Goal: Download file/media

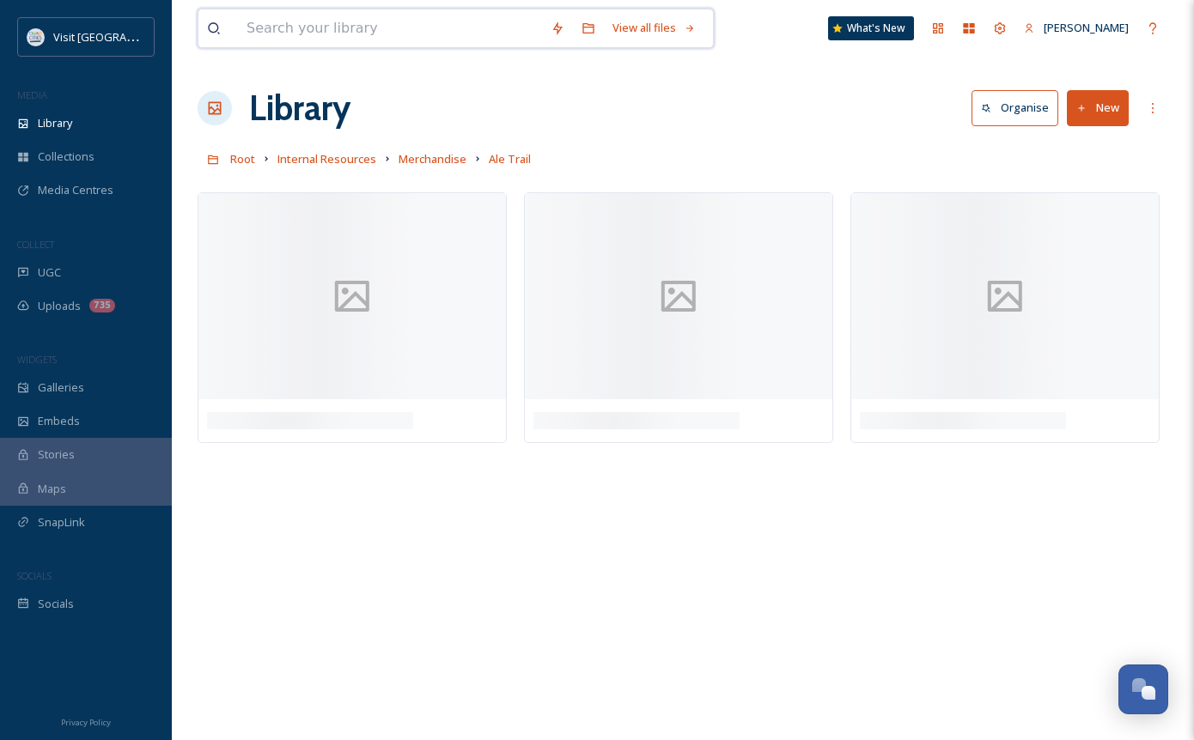
click at [358, 30] on input at bounding box center [390, 28] width 304 height 38
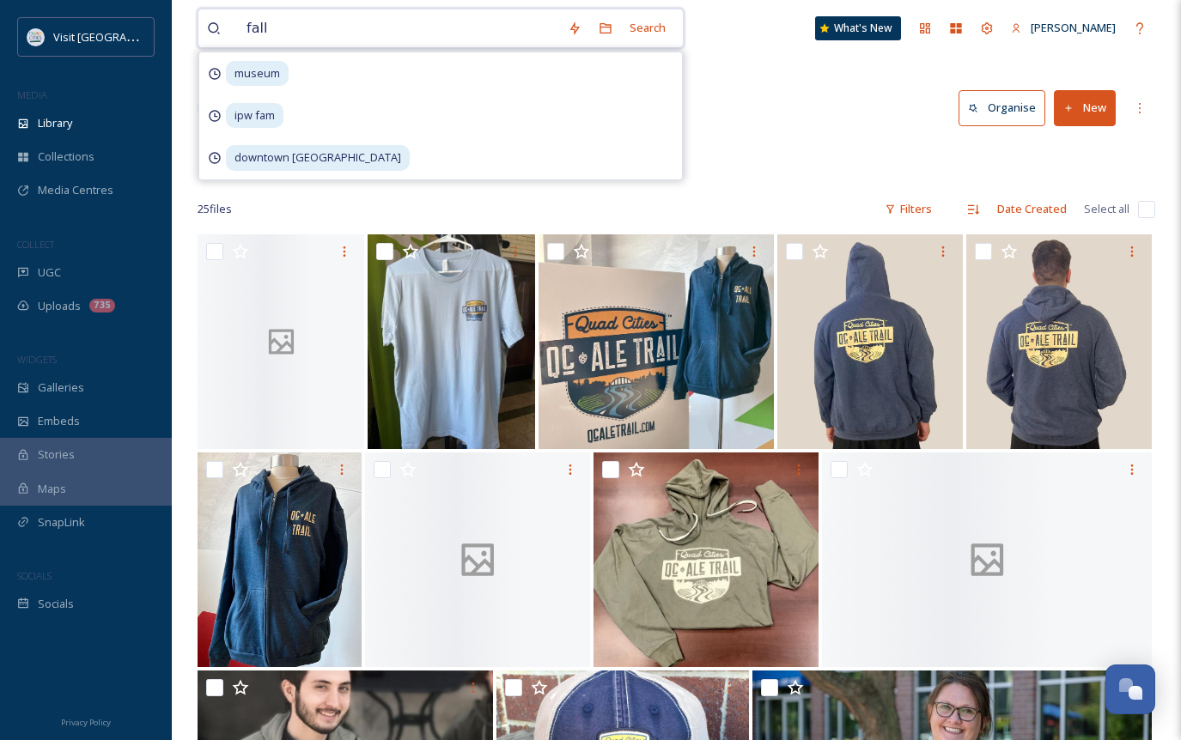
type input "fall"
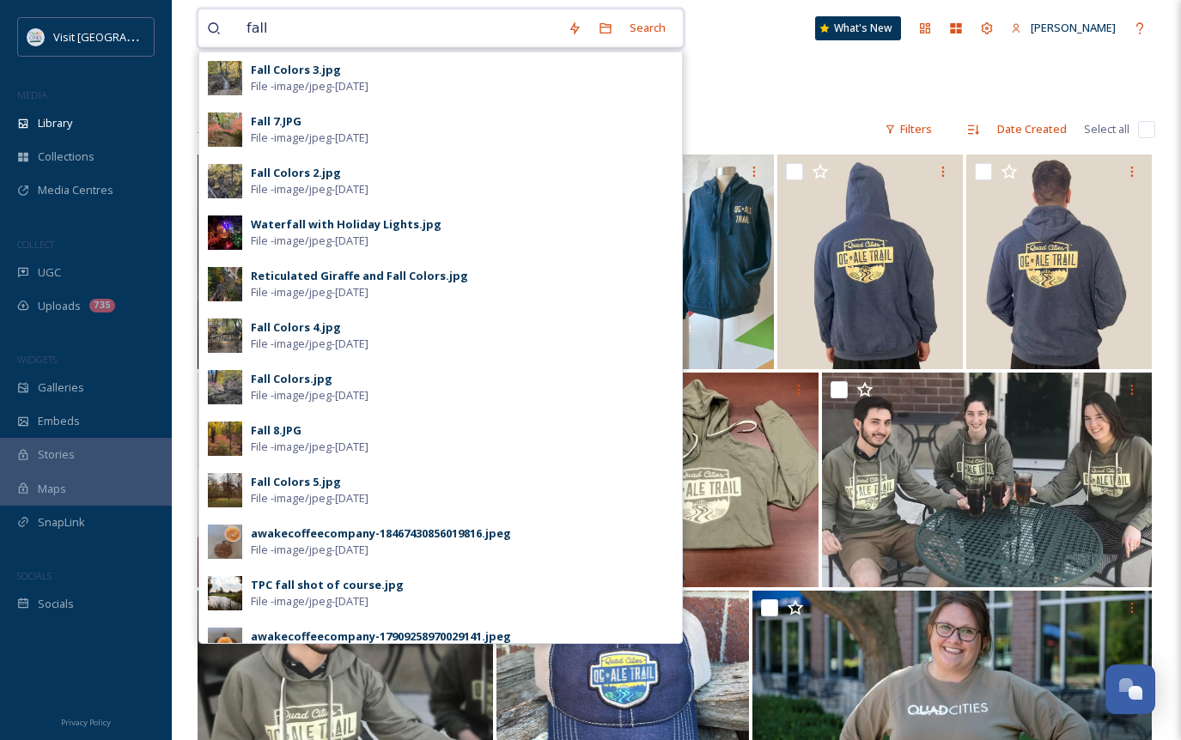
drag, startPoint x: 302, startPoint y: 33, endPoint x: 189, endPoint y: 16, distance: 114.6
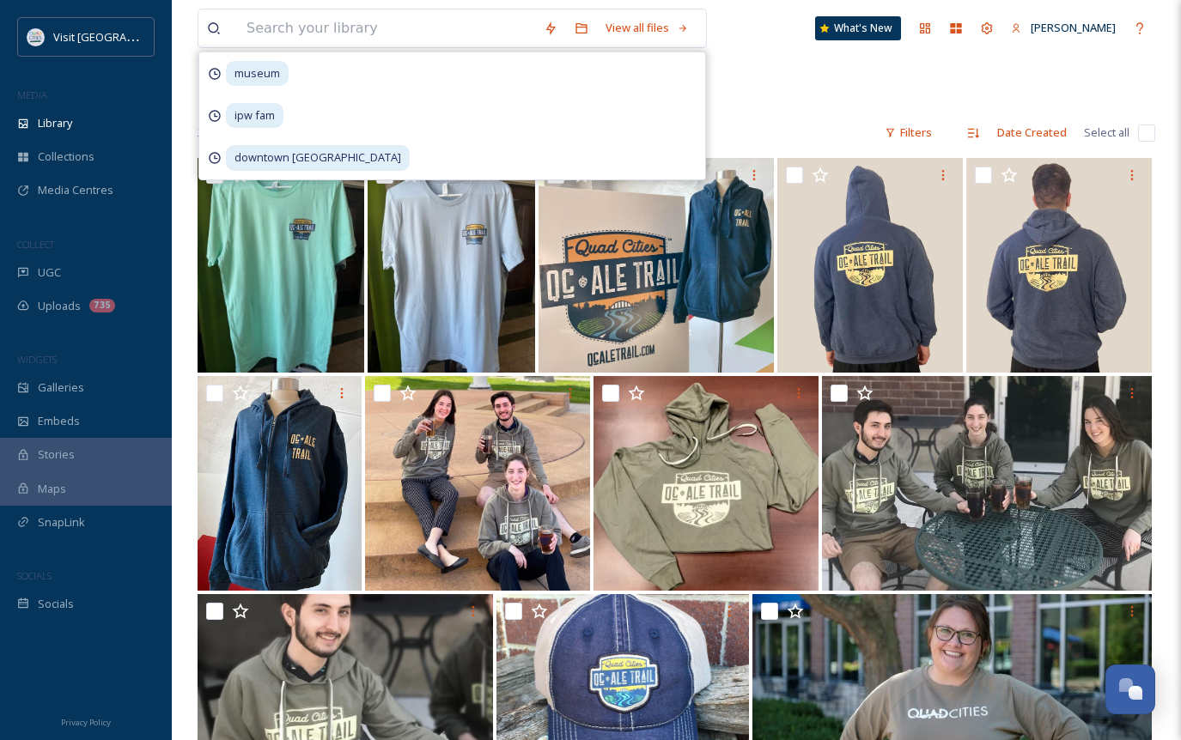
click at [773, 111] on div at bounding box center [677, 107] width 958 height 17
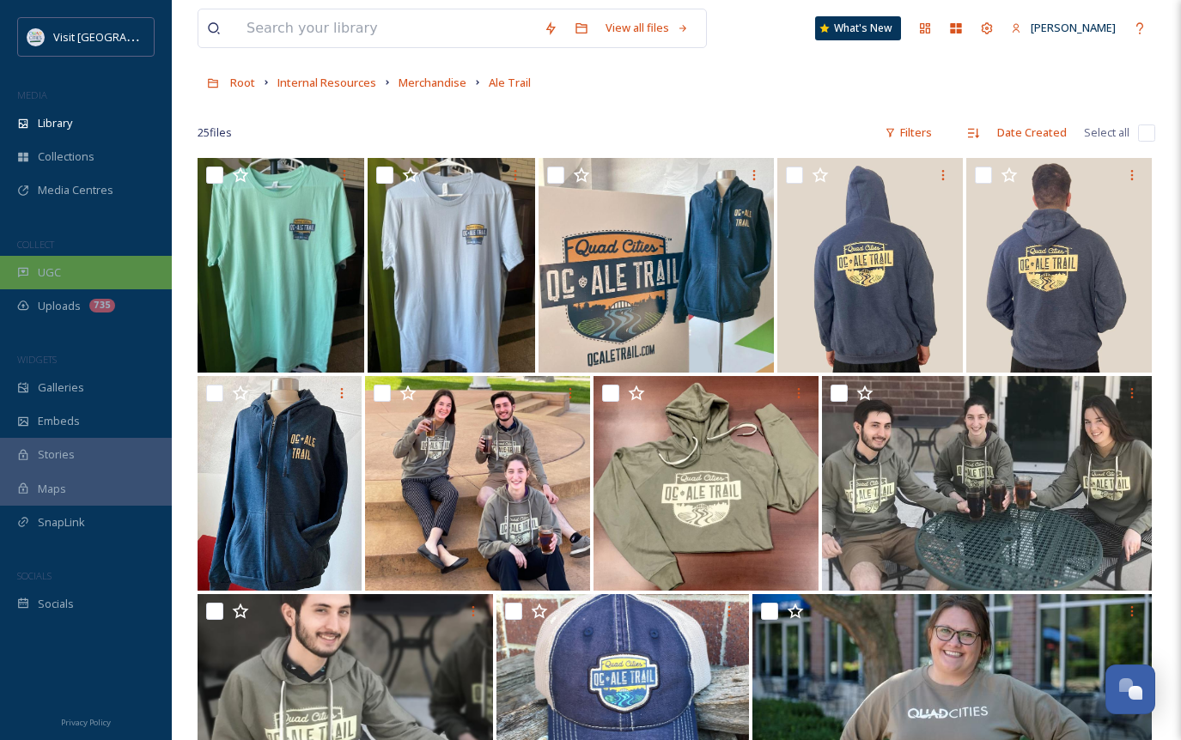
click at [57, 280] on span "UGC" at bounding box center [49, 273] width 23 height 16
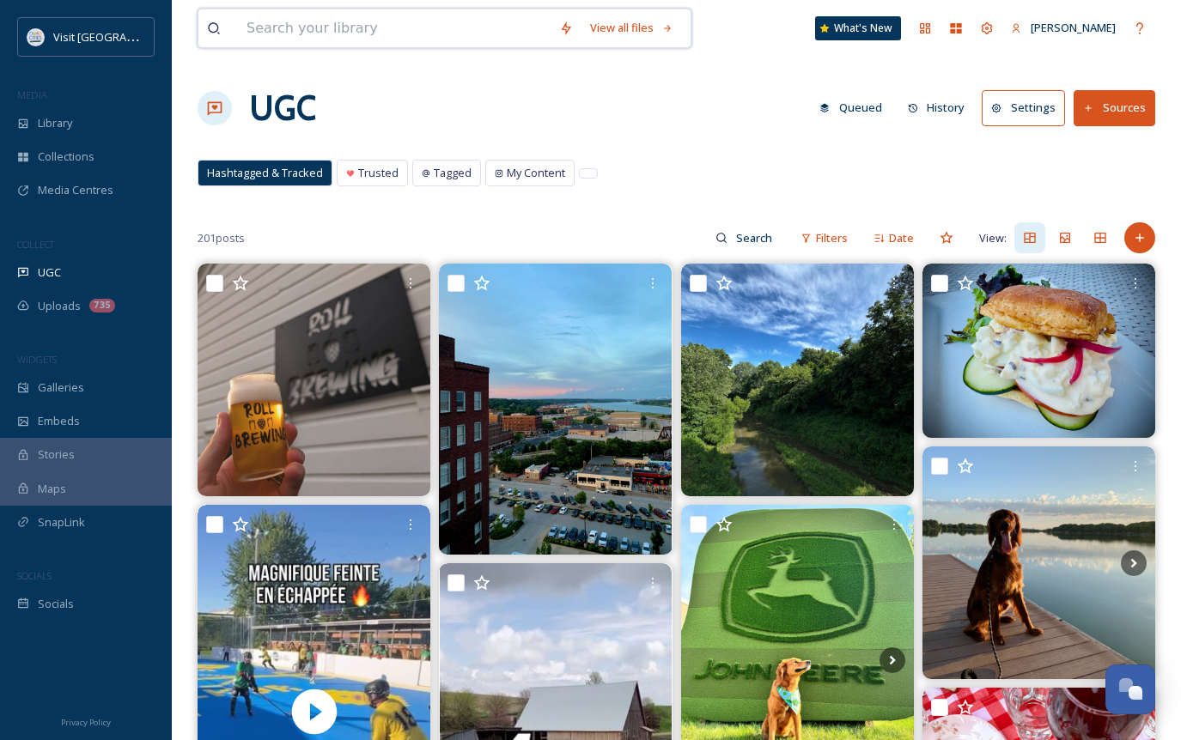
click at [405, 30] on input at bounding box center [394, 28] width 313 height 38
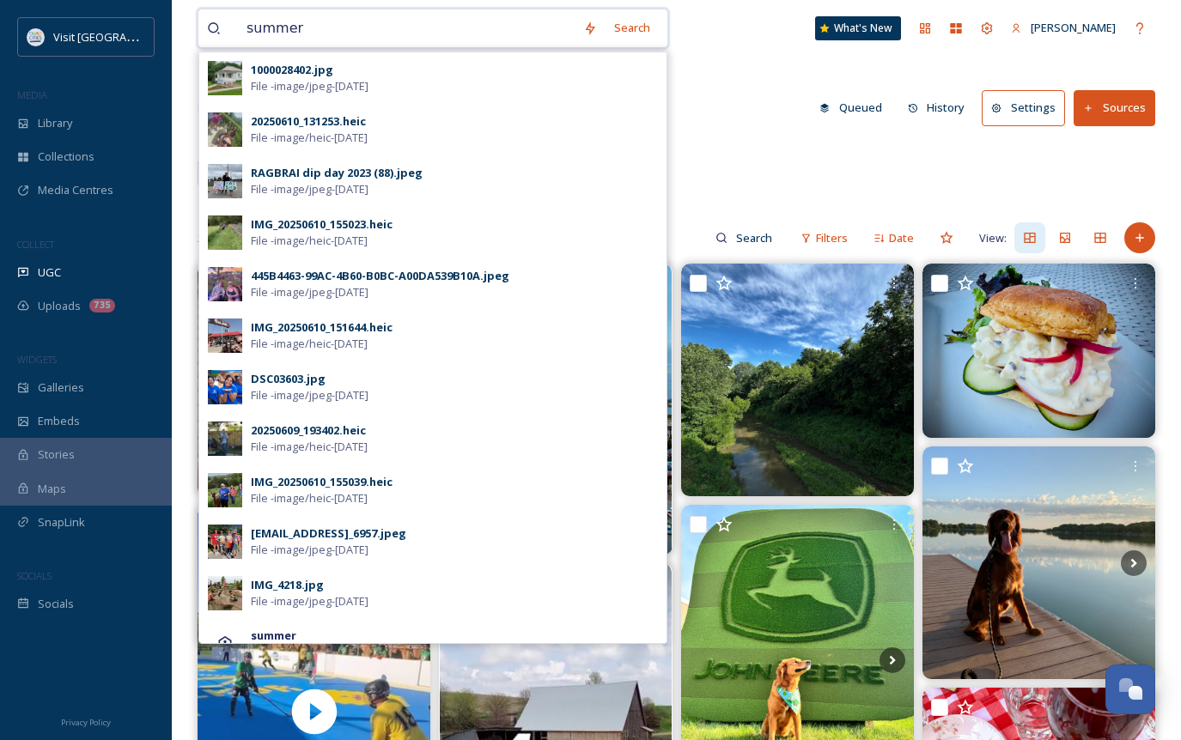
scroll to position [541, 0]
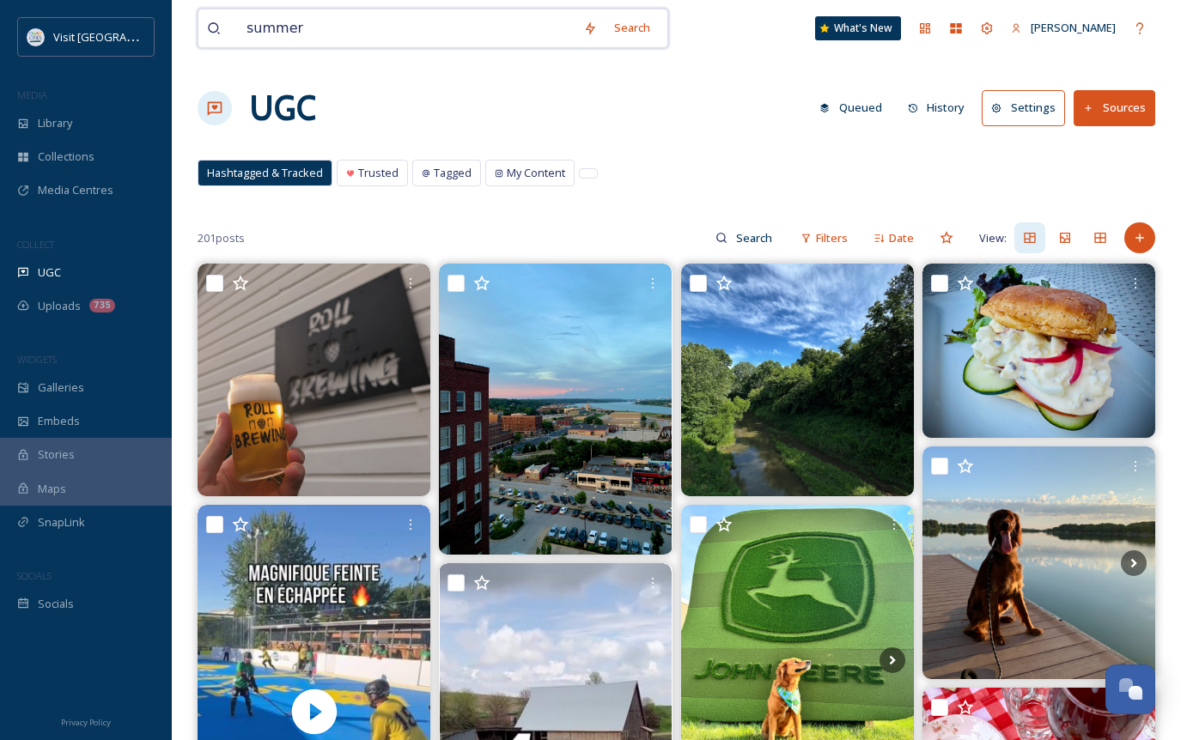
click at [313, 27] on input "summer" at bounding box center [406, 28] width 337 height 38
type input "s"
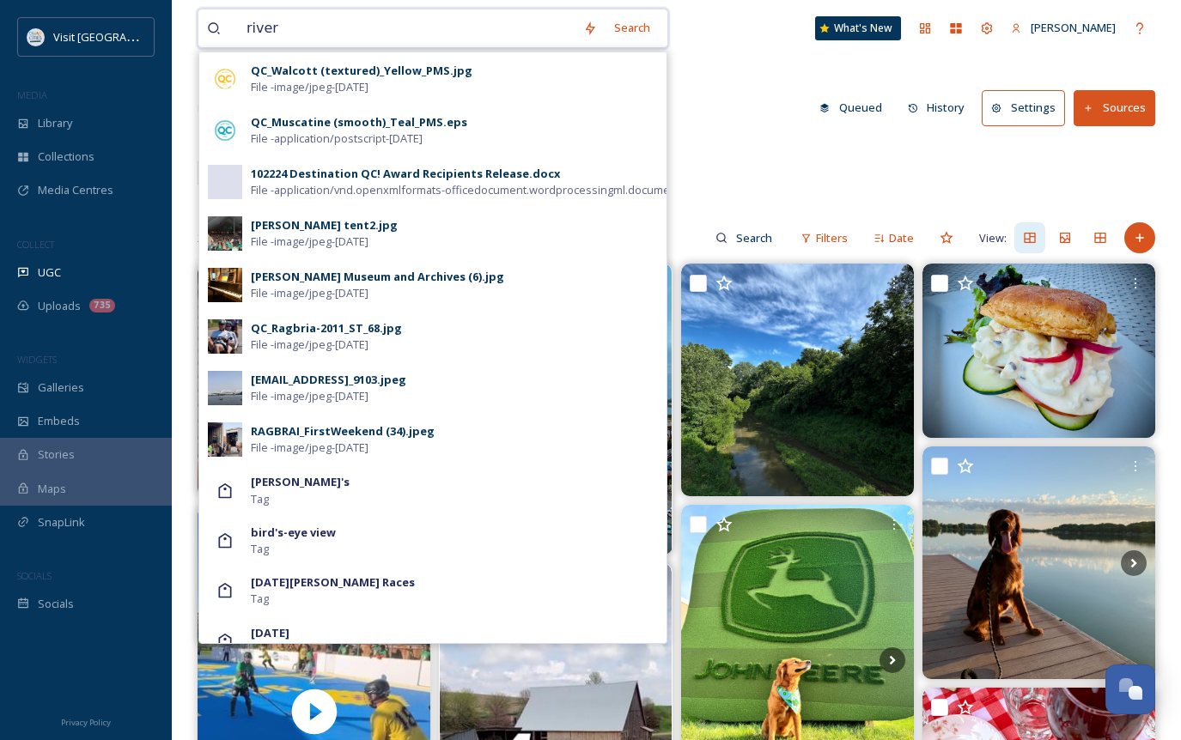
scroll to position [2921, 0]
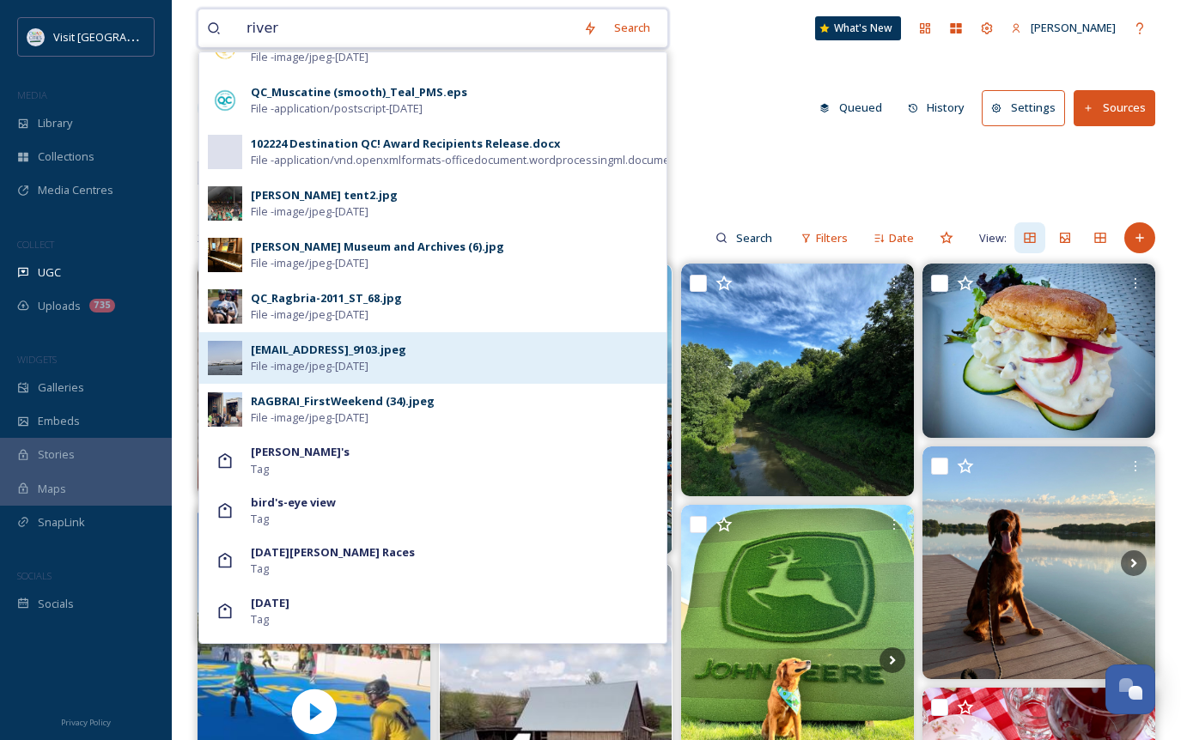
type input "river"
click at [406, 351] on div "[EMAIL_ADDRESS]_9103.jpeg" at bounding box center [328, 350] width 155 height 16
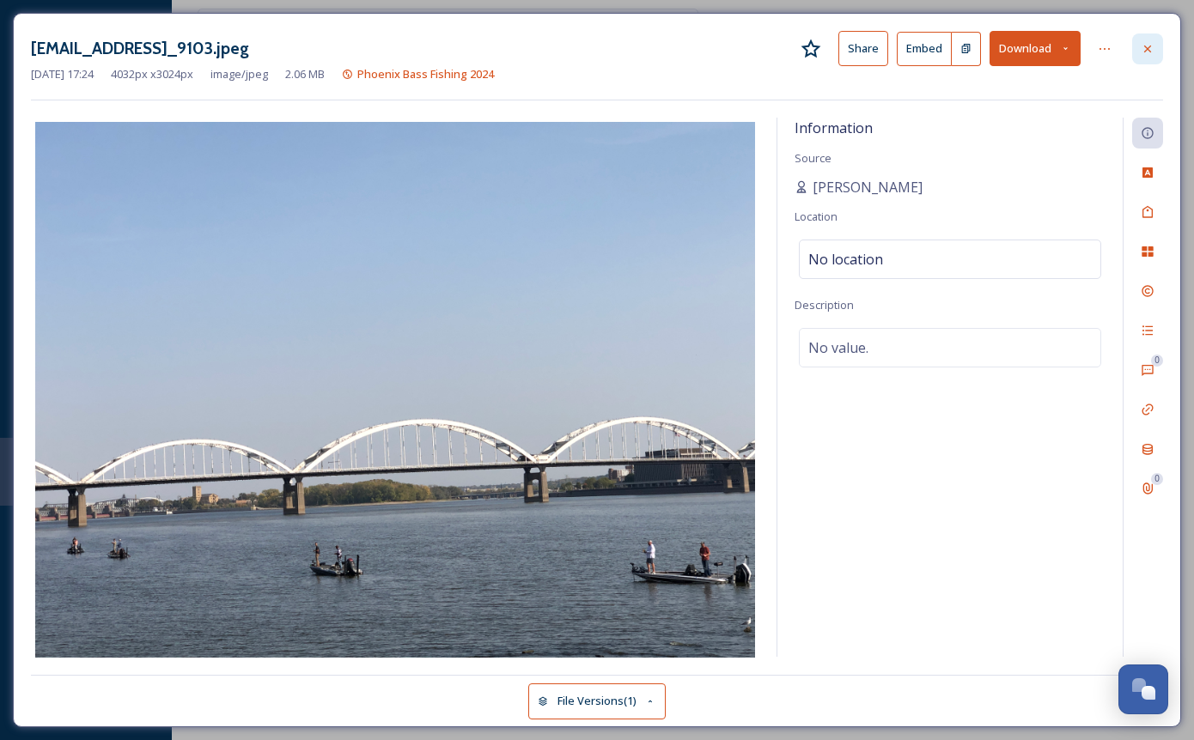
click at [1149, 51] on icon at bounding box center [1147, 48] width 7 height 7
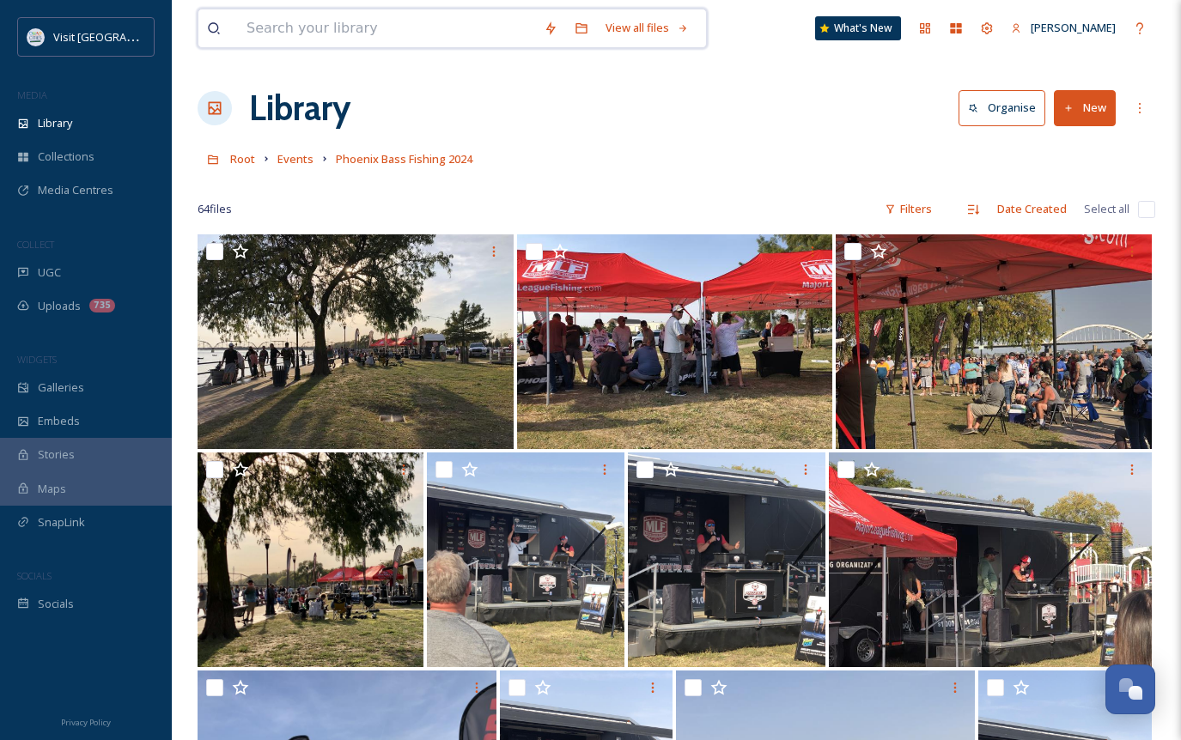
click at [374, 29] on input at bounding box center [386, 28] width 297 height 38
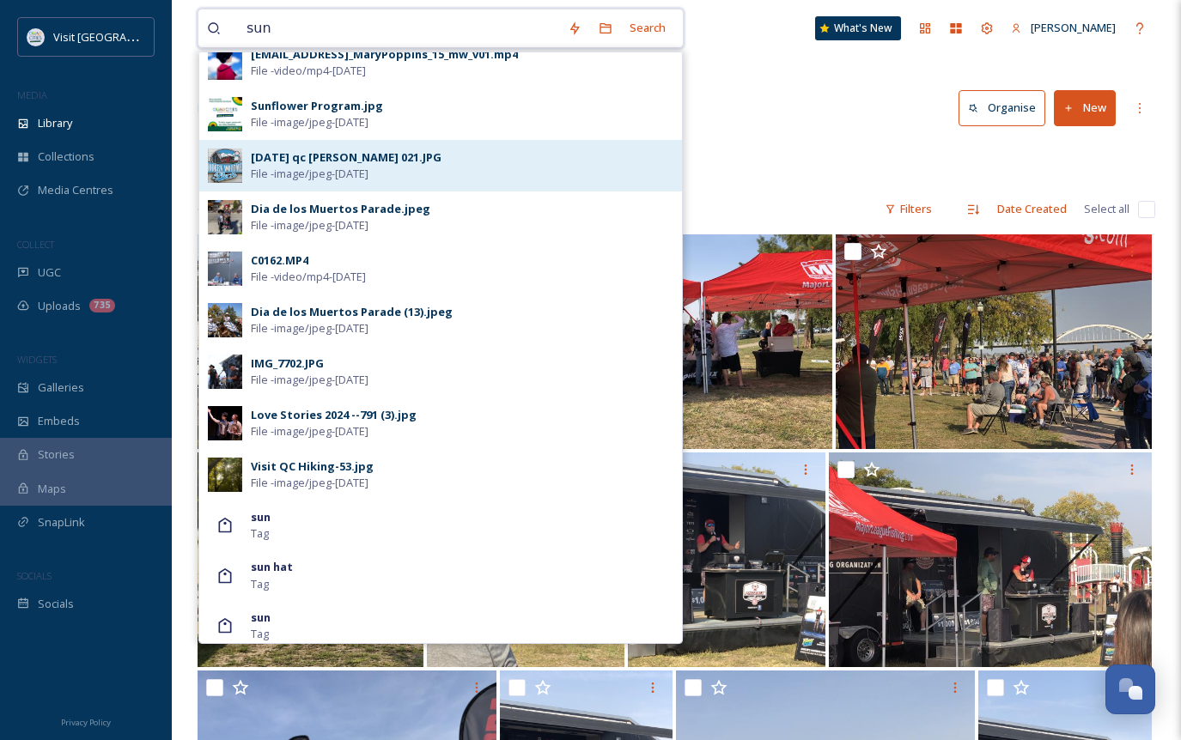
scroll to position [590, 0]
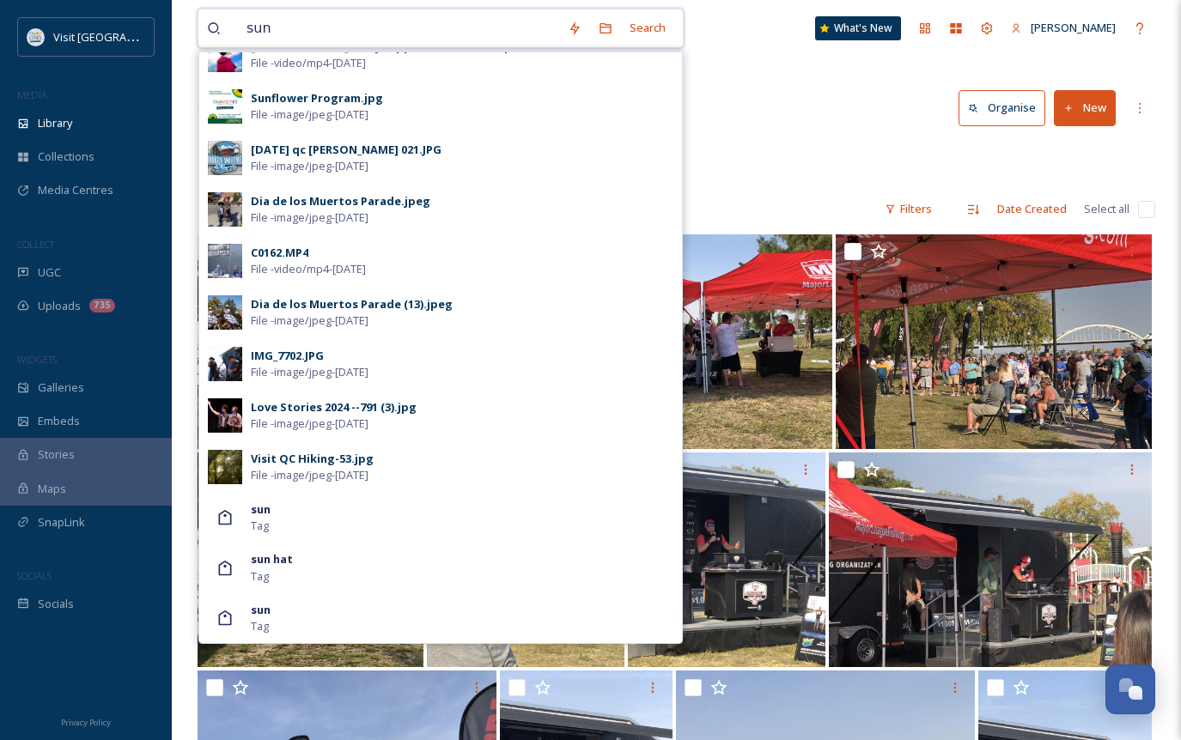
type input "sun"
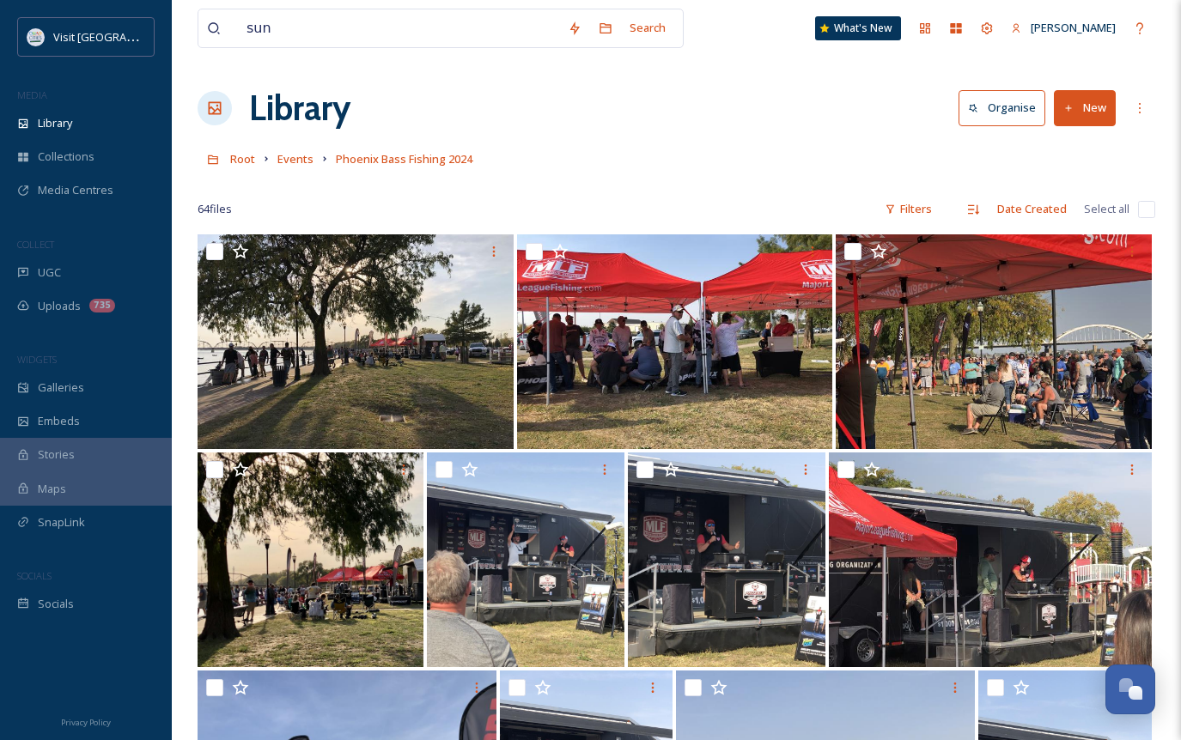
click at [807, 94] on div "Library Organise New" at bounding box center [677, 108] width 958 height 52
click at [140, 293] on div "Uploads 735" at bounding box center [86, 306] width 172 height 34
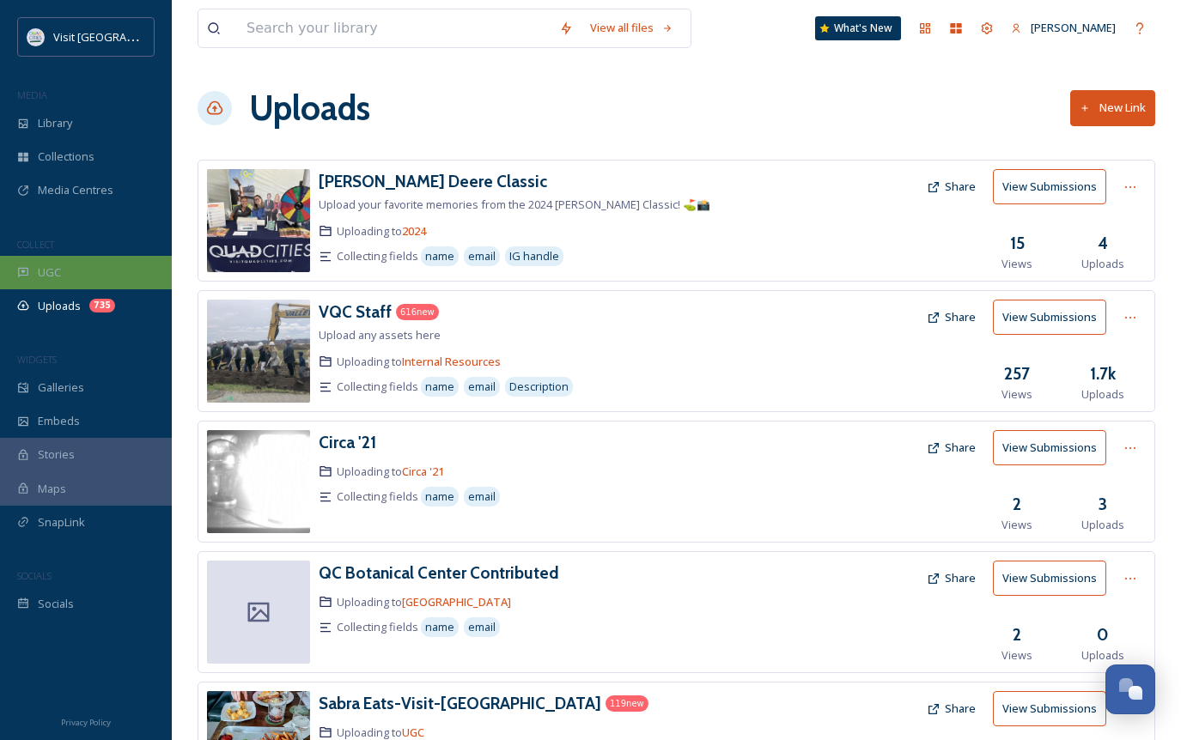
click at [60, 265] on span "UGC" at bounding box center [49, 273] width 23 height 16
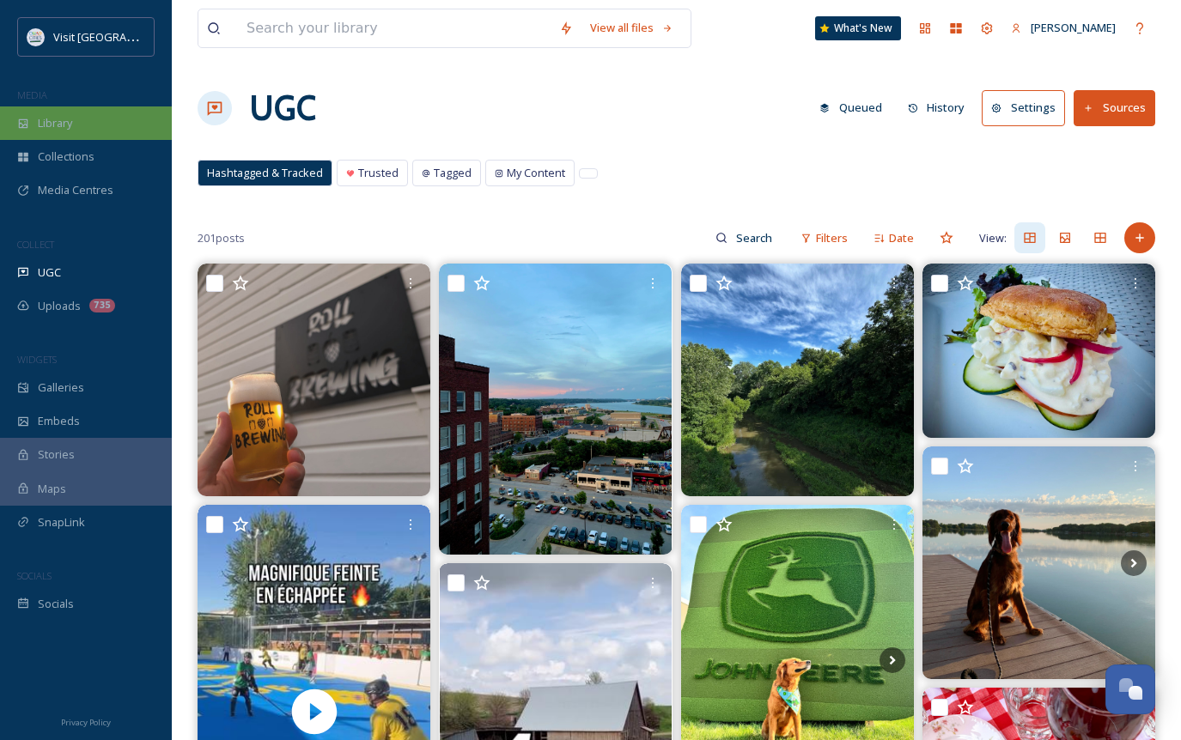
click at [84, 131] on div "Library" at bounding box center [86, 124] width 172 height 34
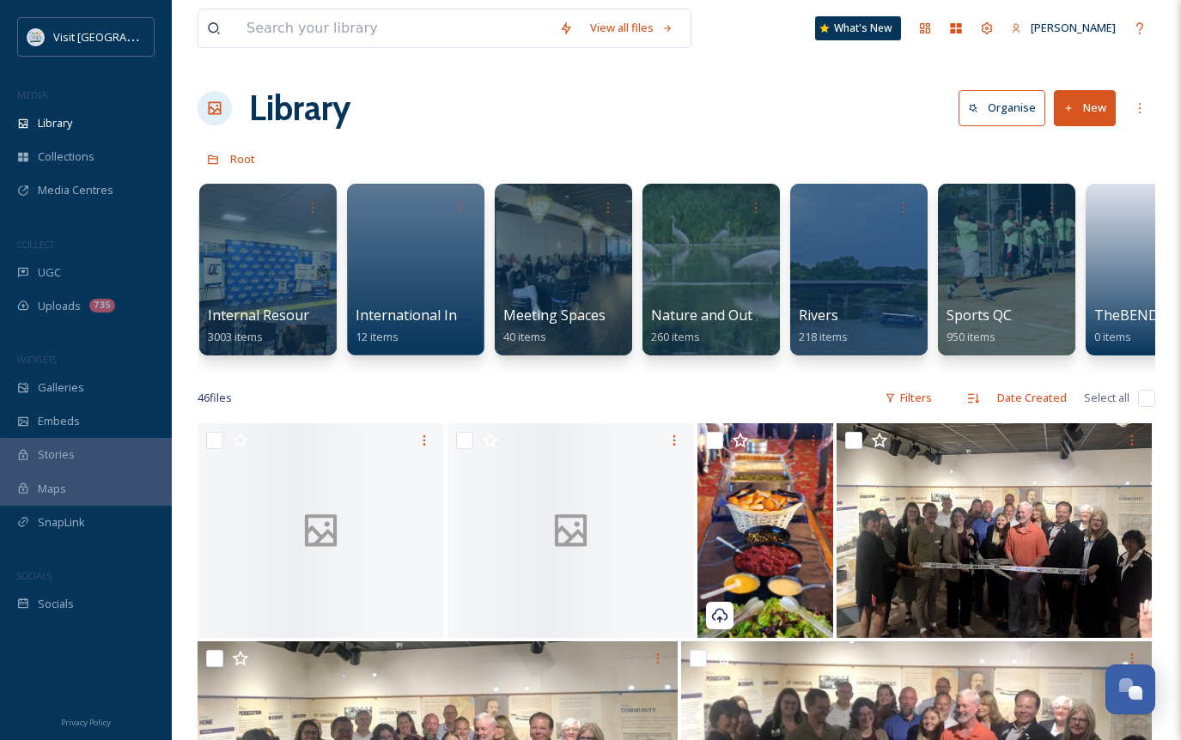
scroll to position [0, 1702]
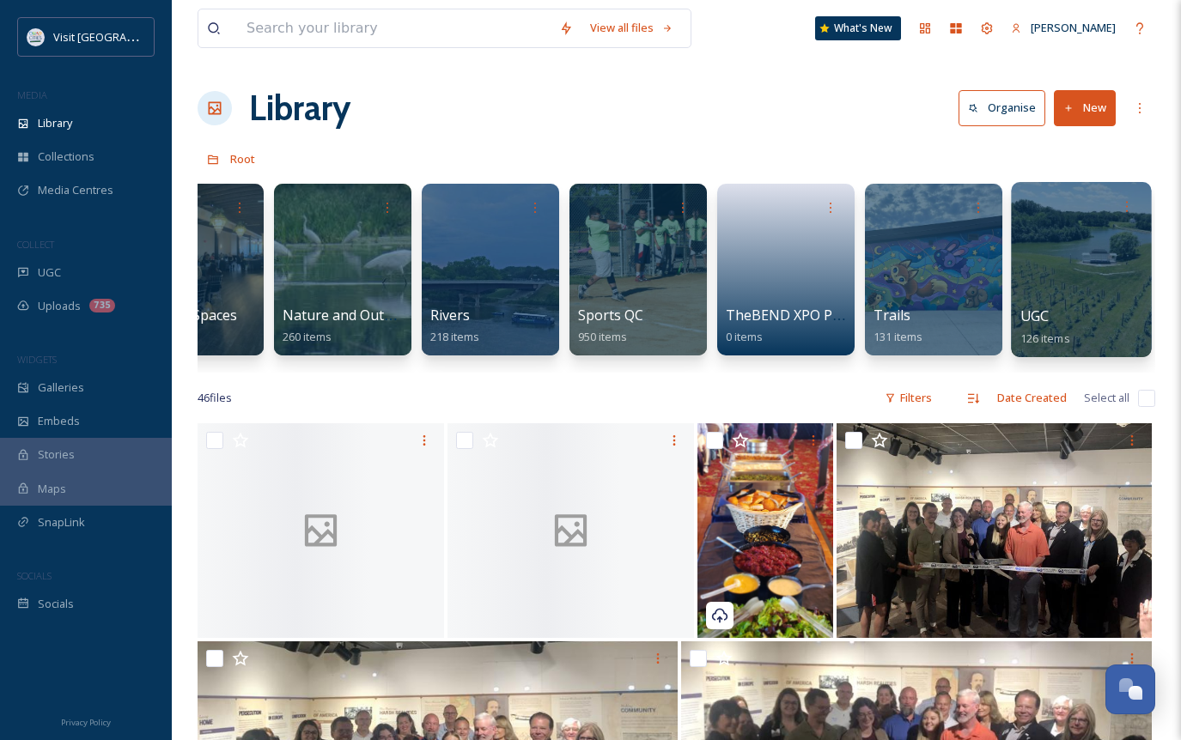
click at [1120, 291] on div at bounding box center [1081, 269] width 140 height 175
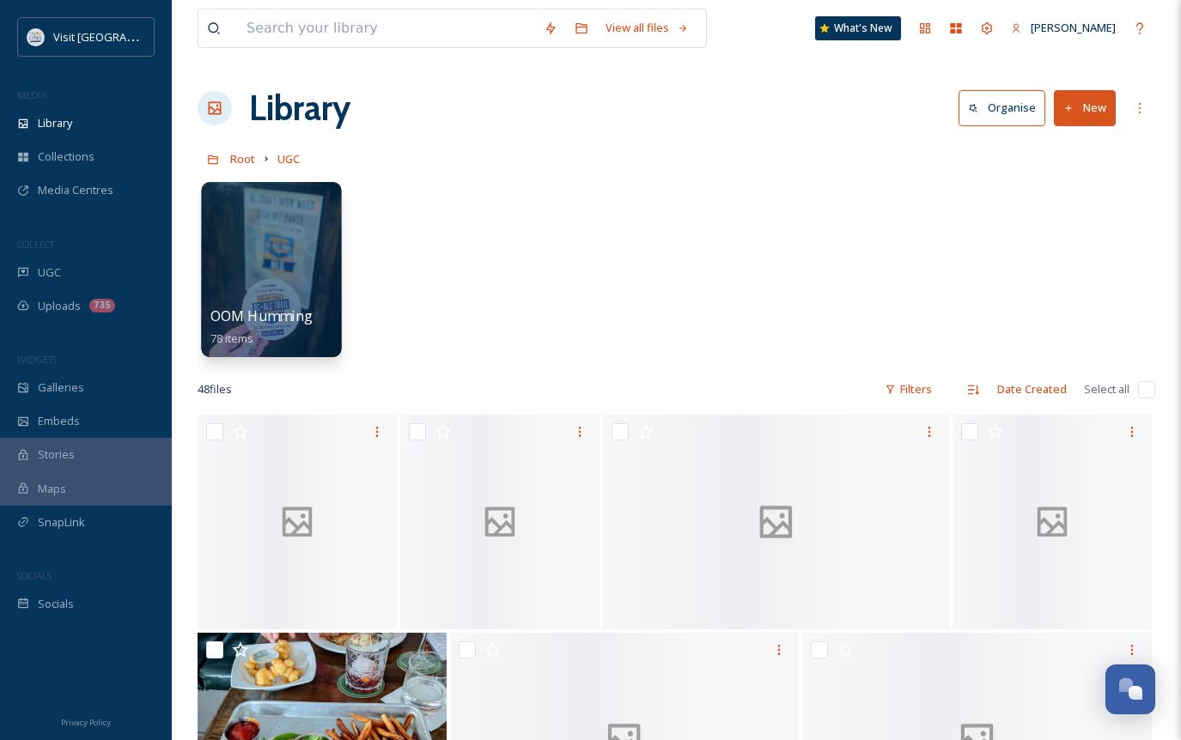
click at [240, 271] on div at bounding box center [271, 269] width 140 height 175
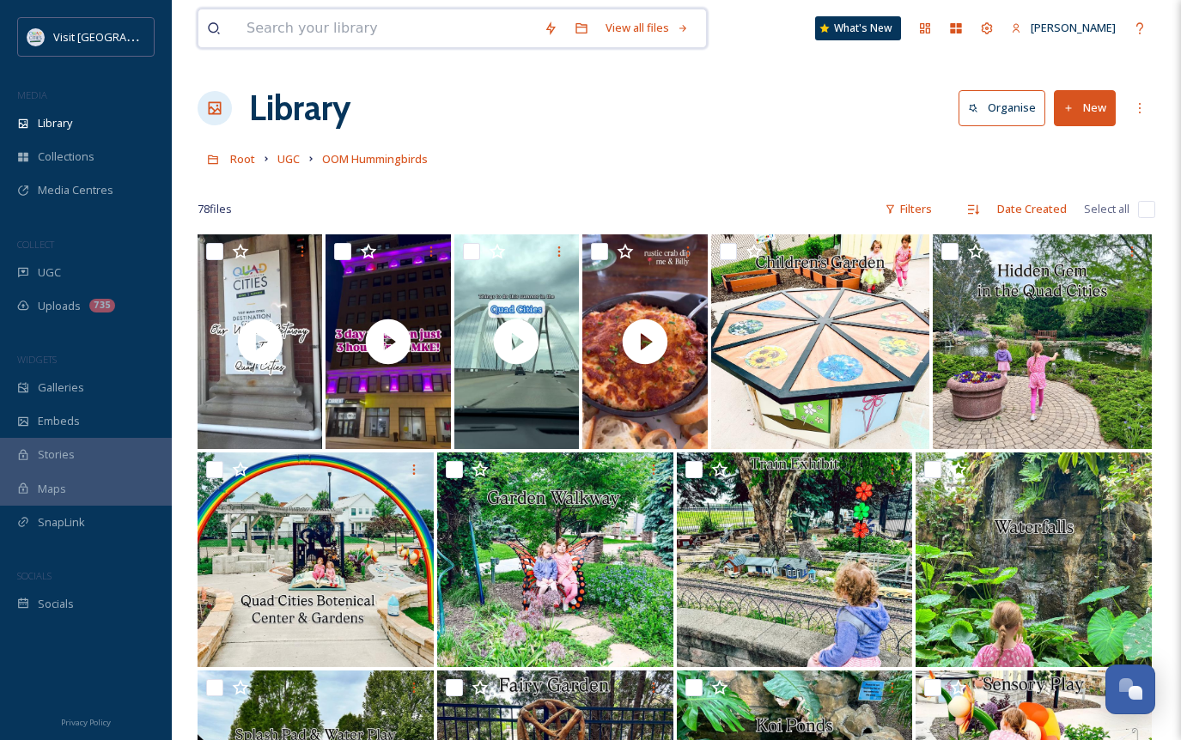
click at [313, 31] on input at bounding box center [386, 28] width 297 height 38
drag, startPoint x: 324, startPoint y: 27, endPoint x: 182, endPoint y: 30, distance: 141.8
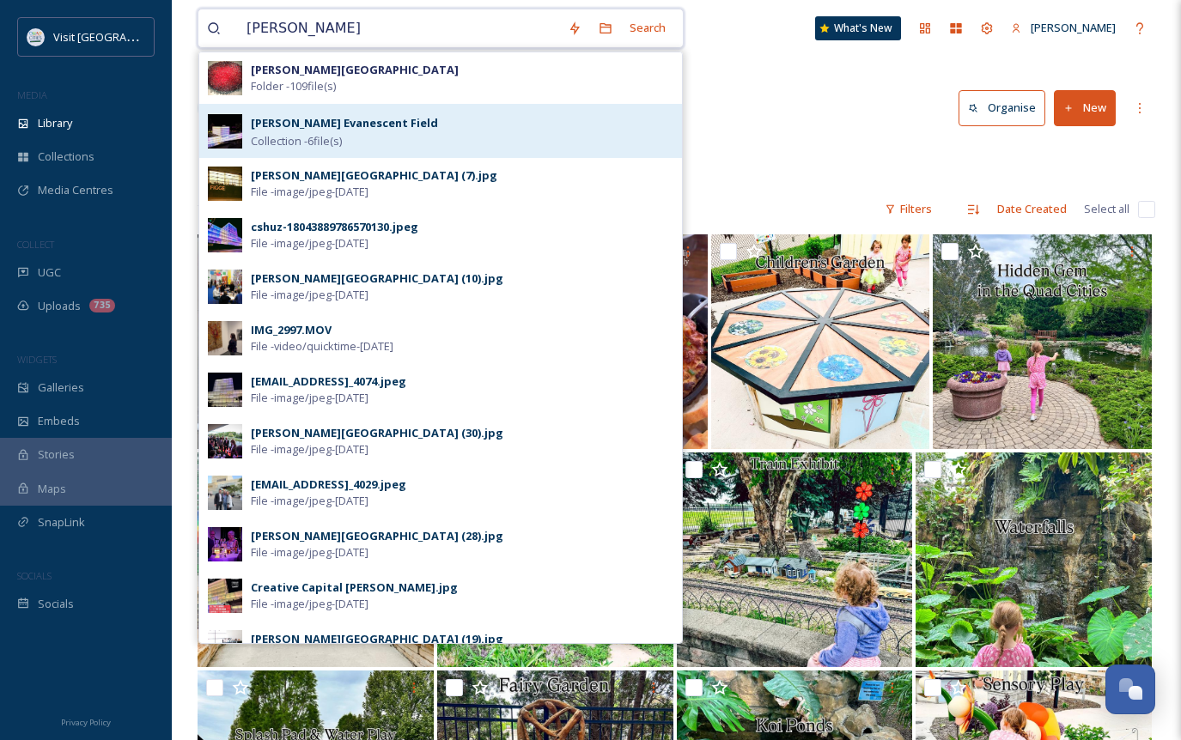
type input "[PERSON_NAME]"
click at [454, 138] on div "[PERSON_NAME] Evanescent Field Collection - 6 file(s)" at bounding box center [462, 131] width 423 height 37
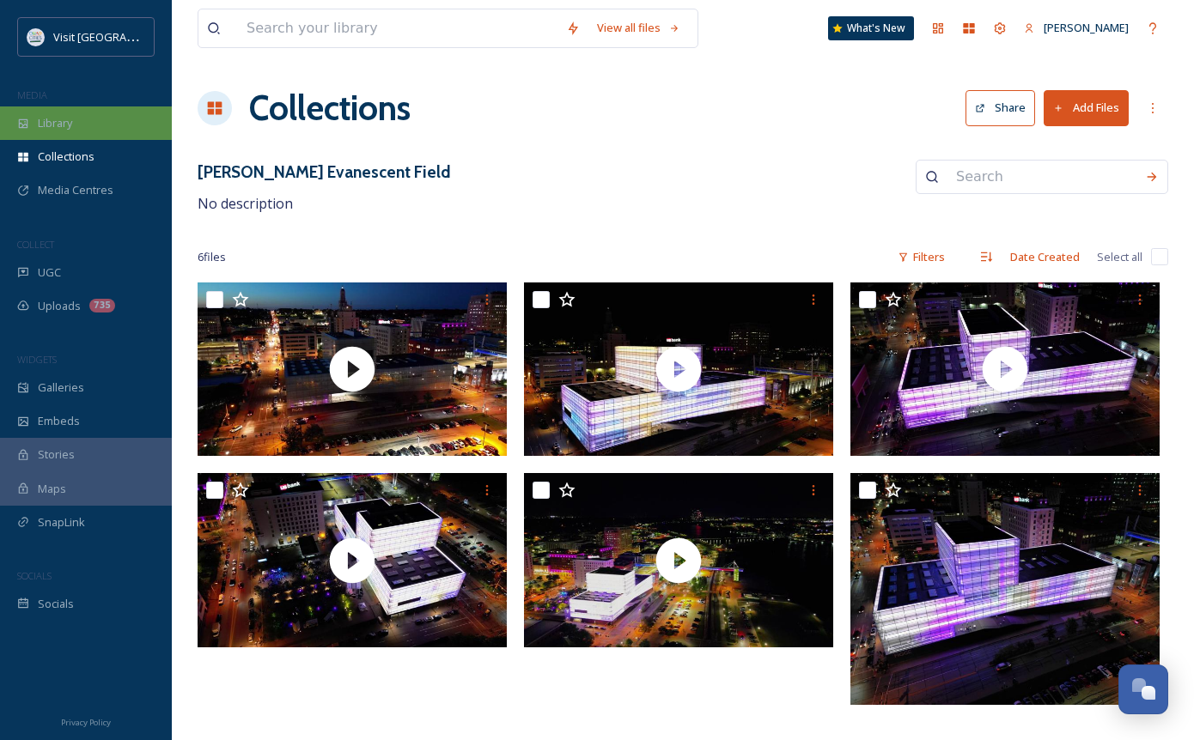
click at [102, 131] on div "Library" at bounding box center [86, 124] width 172 height 34
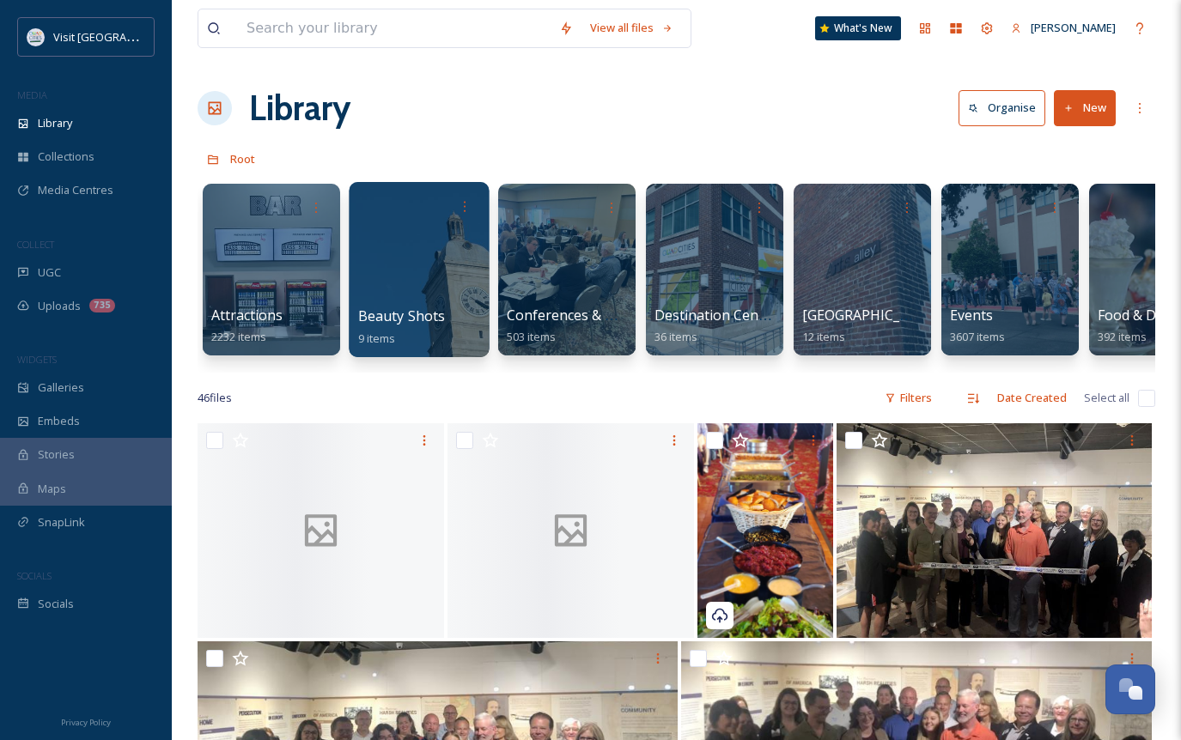
click at [434, 308] on span "Beauty Shots" at bounding box center [402, 316] width 88 height 19
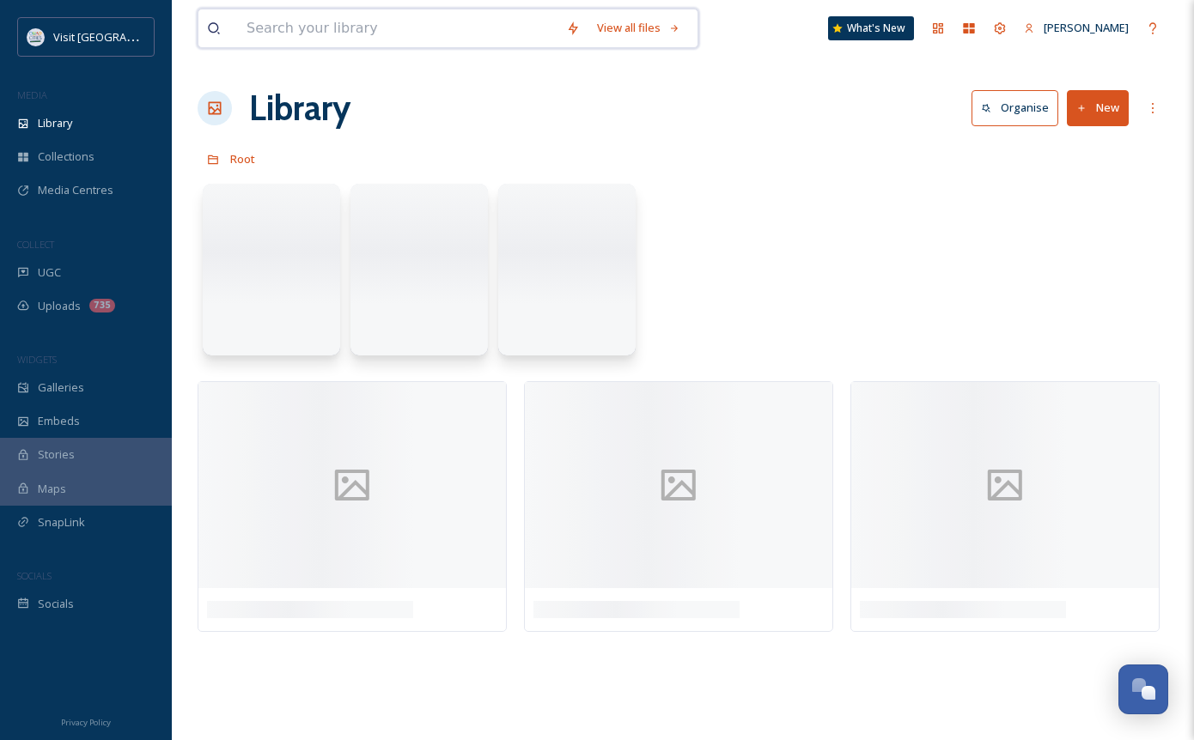
click at [303, 32] on input at bounding box center [398, 28] width 320 height 38
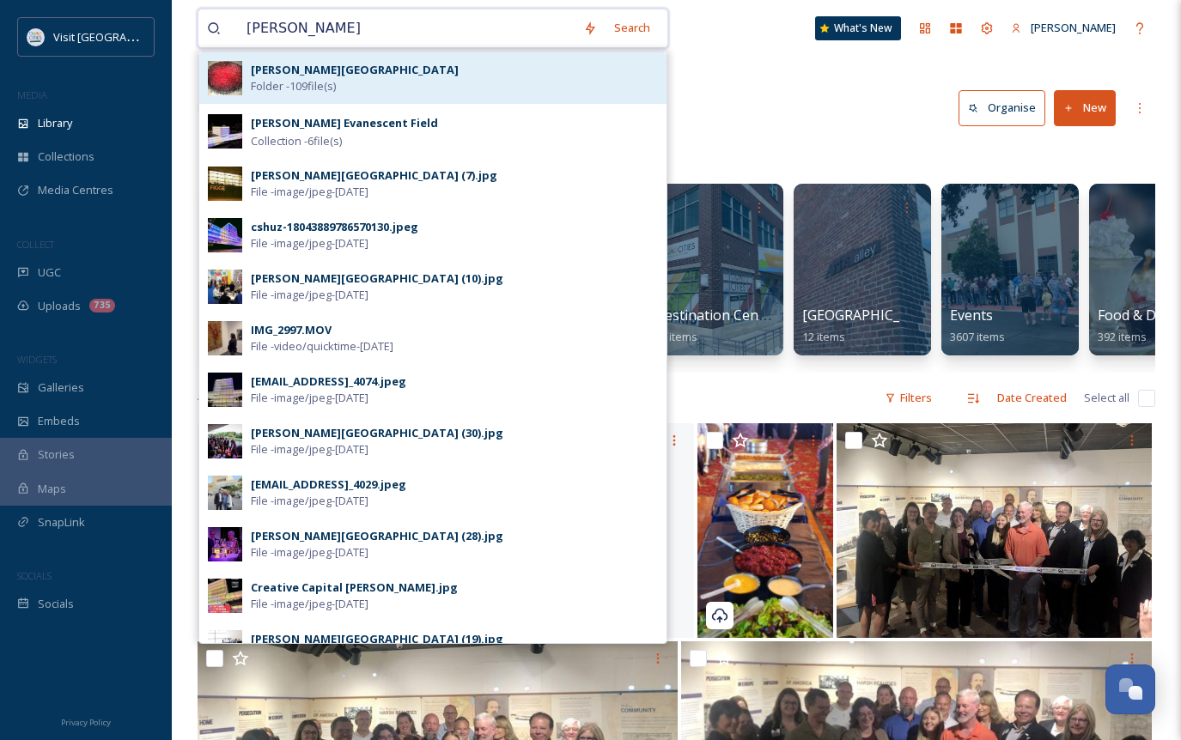
type input "[PERSON_NAME]"
click at [298, 83] on span "Folder - 109 file(s)" at bounding box center [293, 86] width 85 height 16
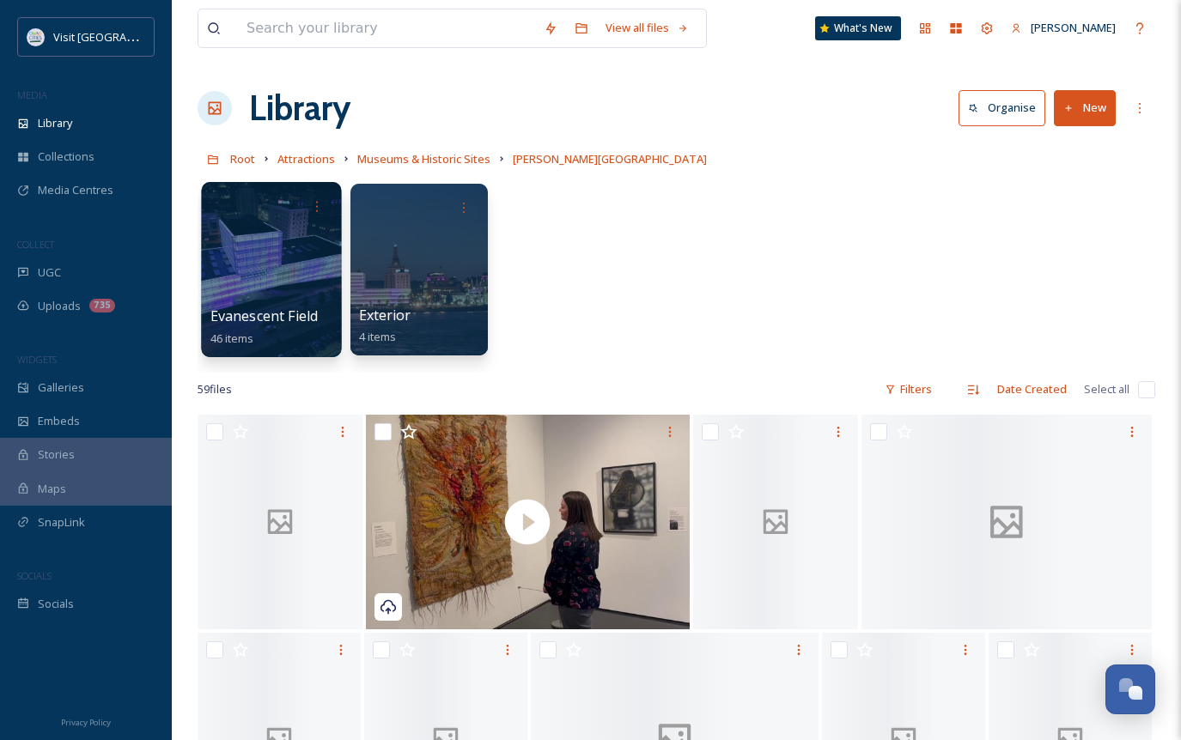
click at [289, 281] on div at bounding box center [271, 269] width 140 height 175
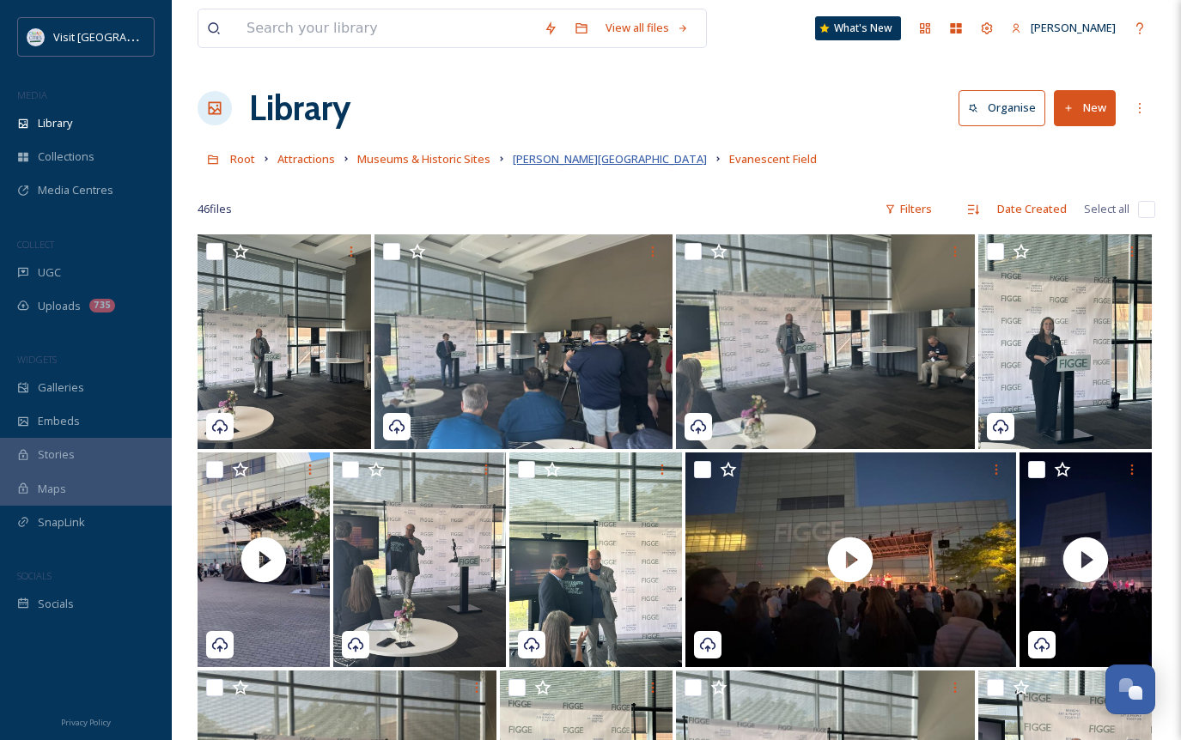
click at [572, 161] on span "[PERSON_NAME][GEOGRAPHIC_DATA]" at bounding box center [610, 158] width 194 height 15
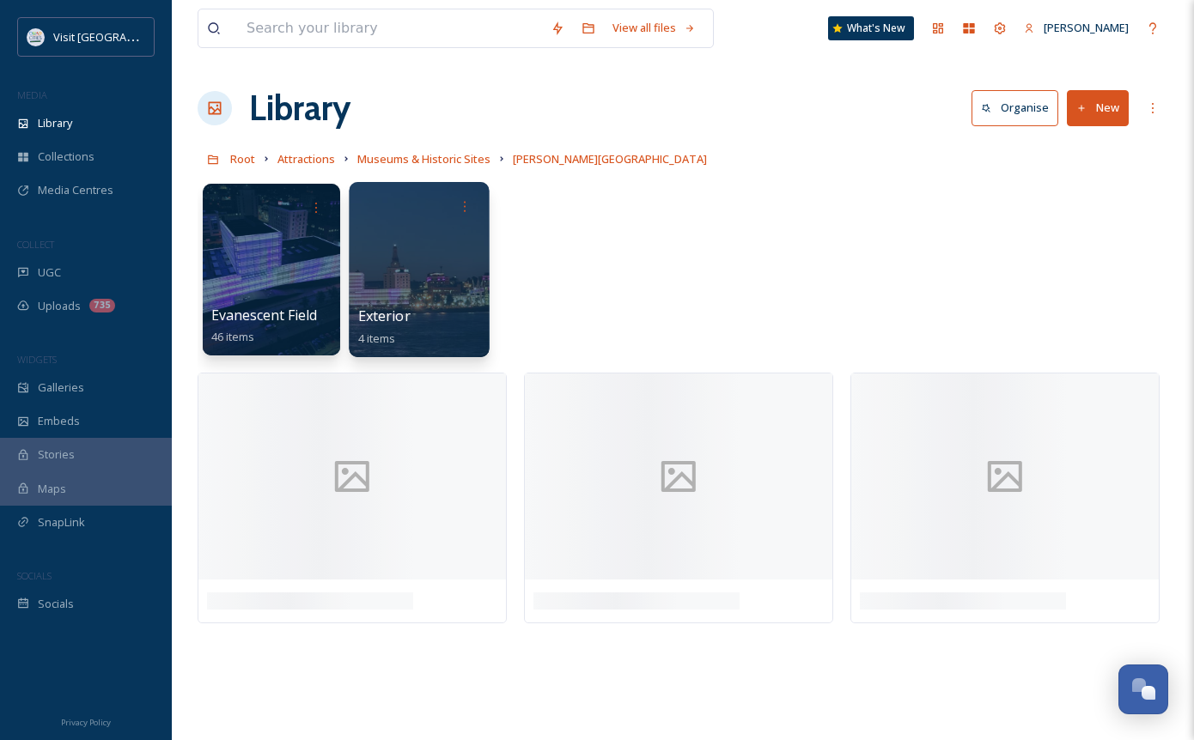
click at [411, 285] on div at bounding box center [419, 269] width 140 height 175
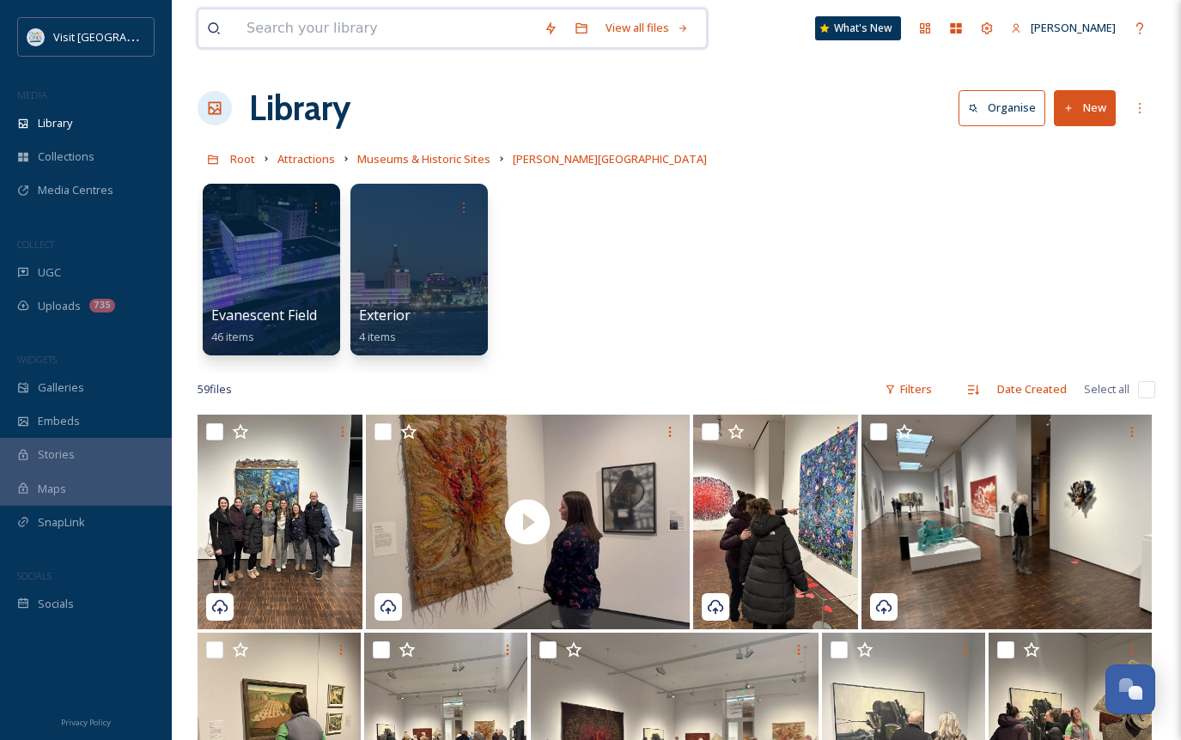
click at [332, 33] on input at bounding box center [386, 28] width 297 height 38
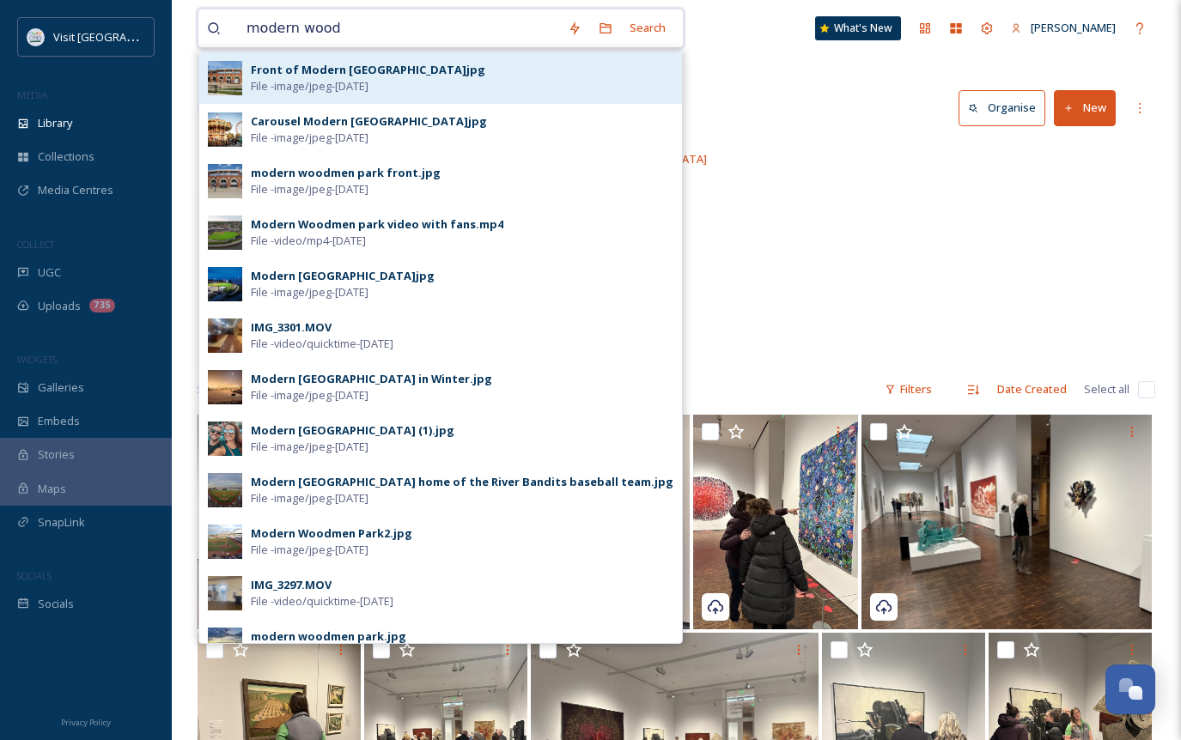
type input "modern wood"
click at [369, 81] on span "File - image/jpeg - [DATE]" at bounding box center [310, 86] width 118 height 16
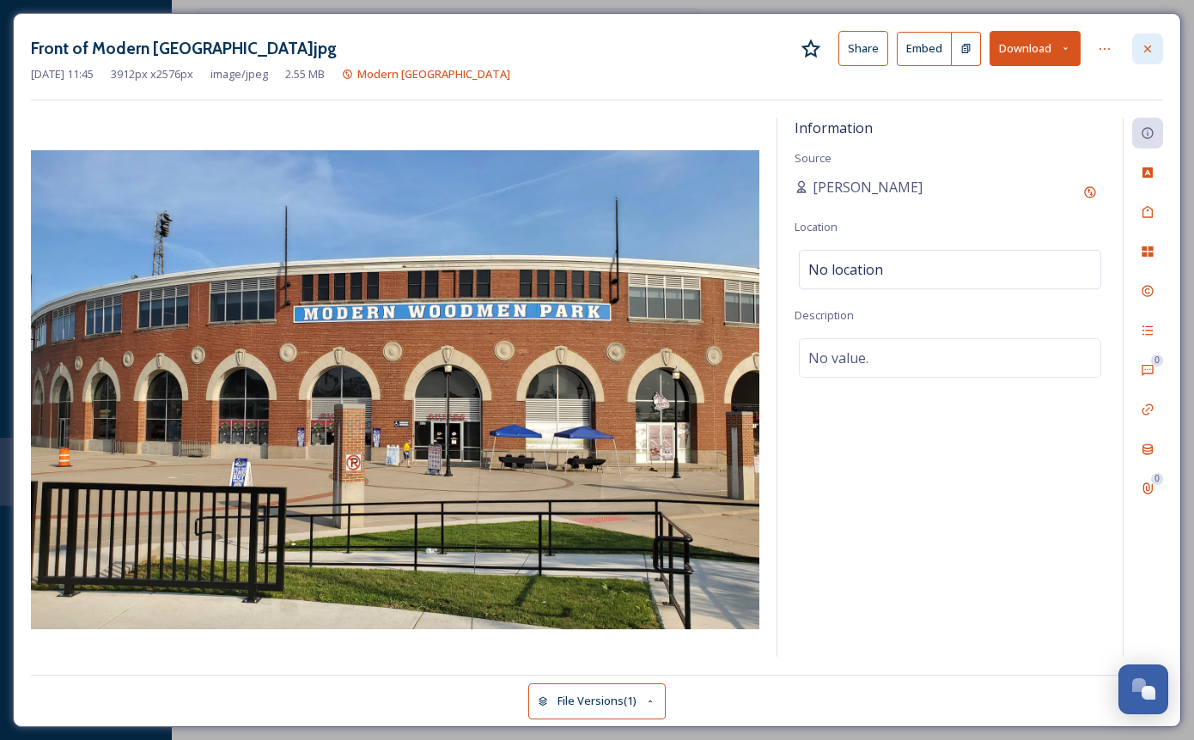
click at [1150, 52] on icon at bounding box center [1148, 49] width 14 height 14
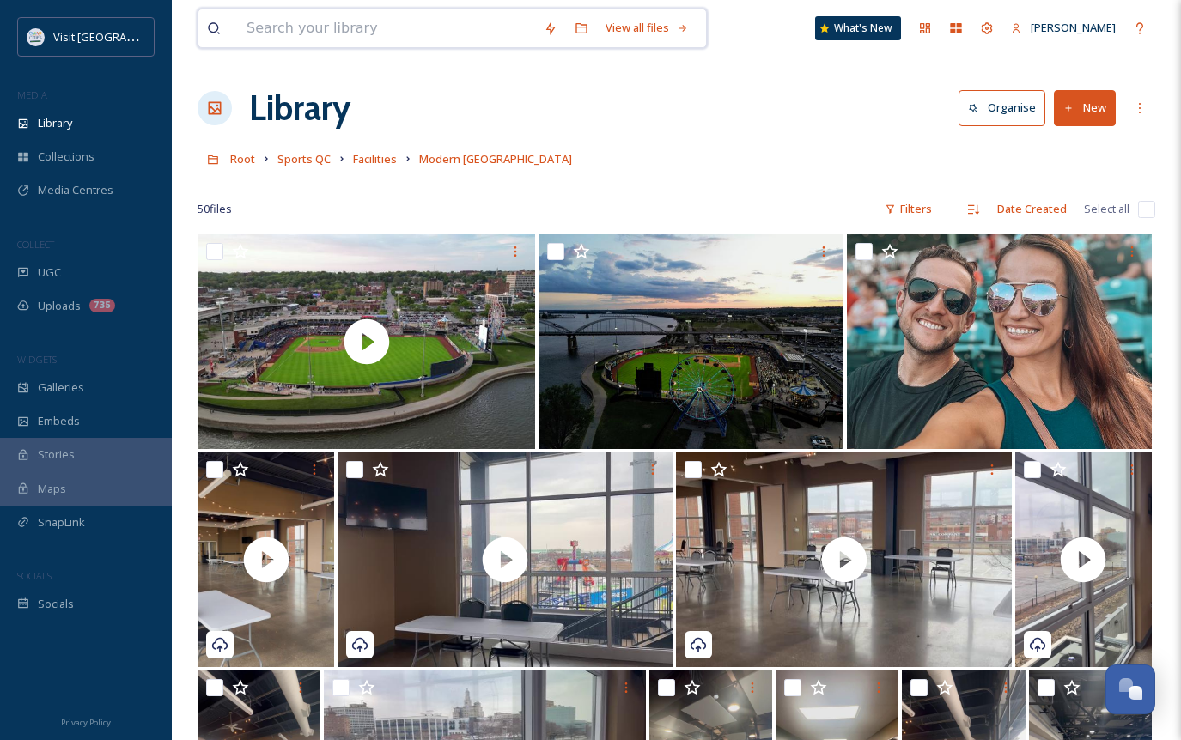
click at [289, 23] on input at bounding box center [386, 28] width 297 height 38
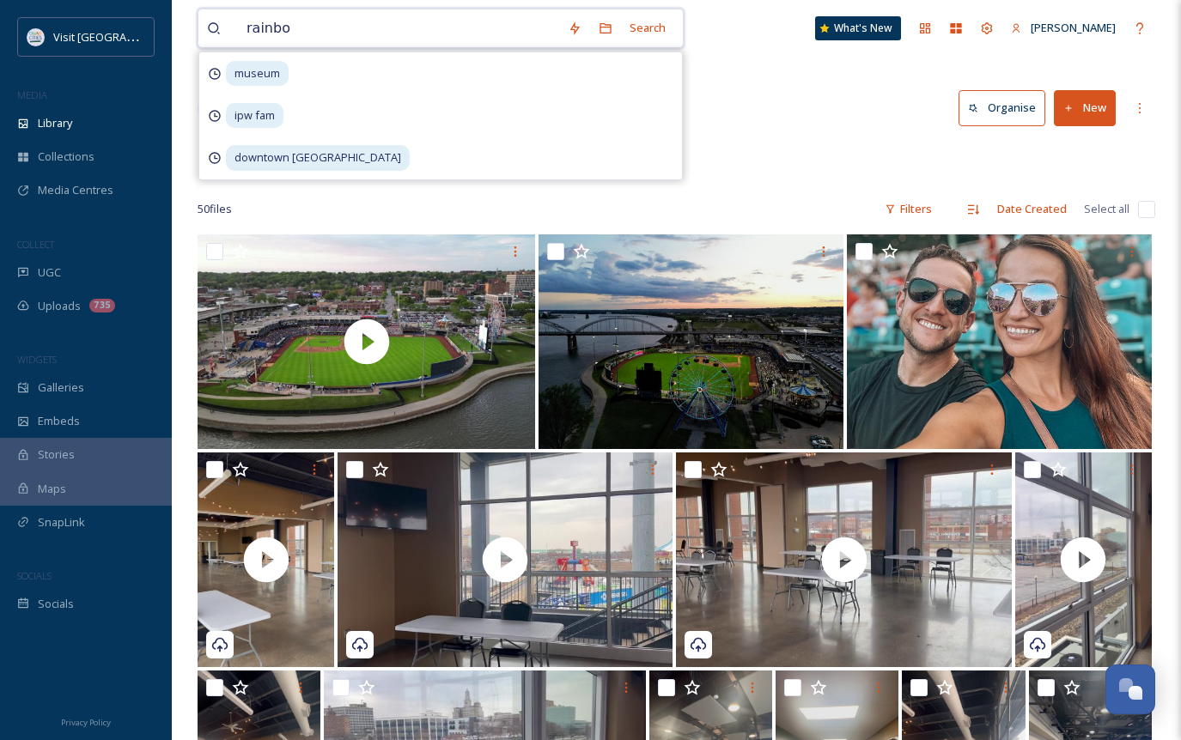
type input "rainbow"
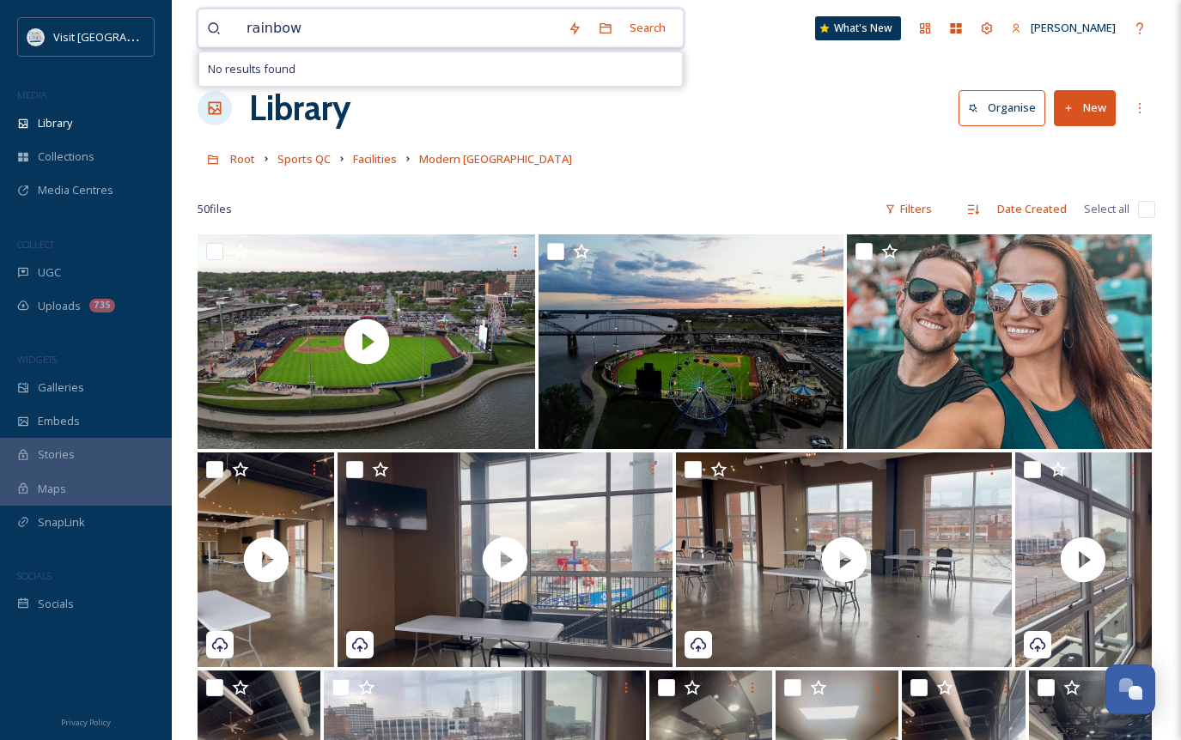
drag, startPoint x: 332, startPoint y: 25, endPoint x: 201, endPoint y: 20, distance: 130.7
click at [201, 20] on div "rainbow Search No results found" at bounding box center [441, 29] width 486 height 40
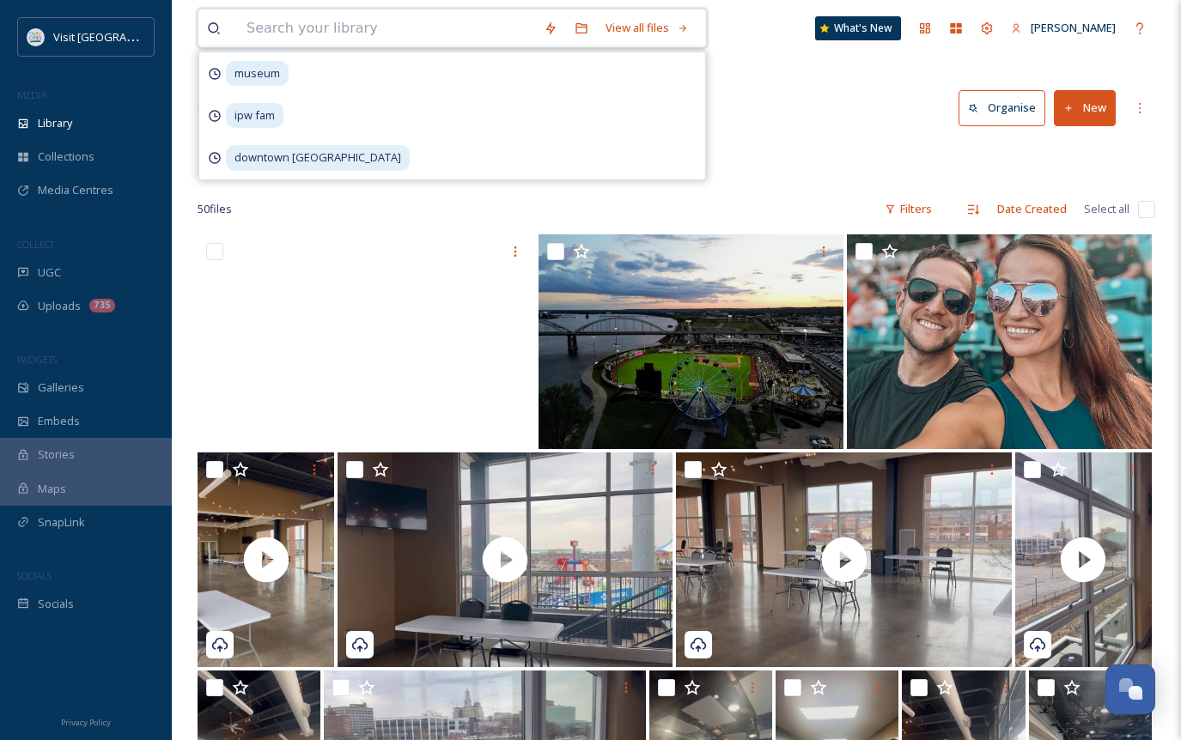
click at [308, 23] on input at bounding box center [386, 28] width 297 height 38
type input "q"
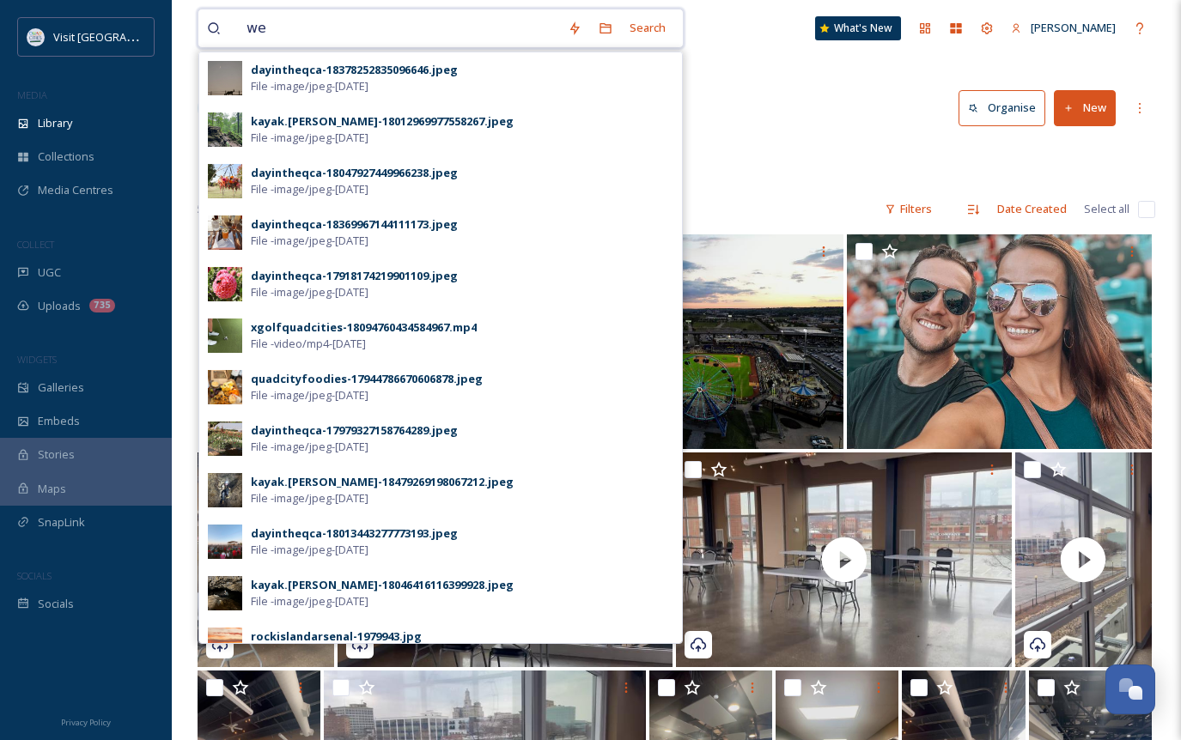
type input "w"
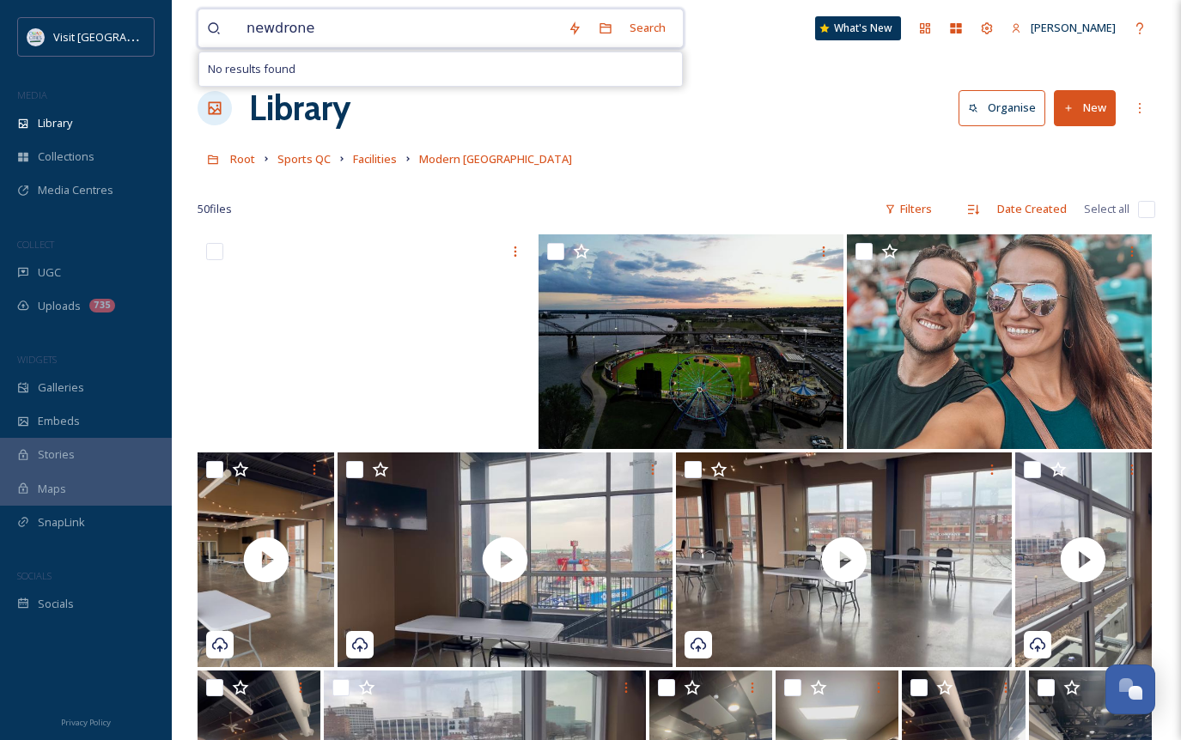
type input "new drone"
drag, startPoint x: 330, startPoint y: 31, endPoint x: 210, endPoint y: 19, distance: 120.9
click at [210, 19] on div "new drone" at bounding box center [383, 28] width 352 height 38
type input "[PERSON_NAME]"
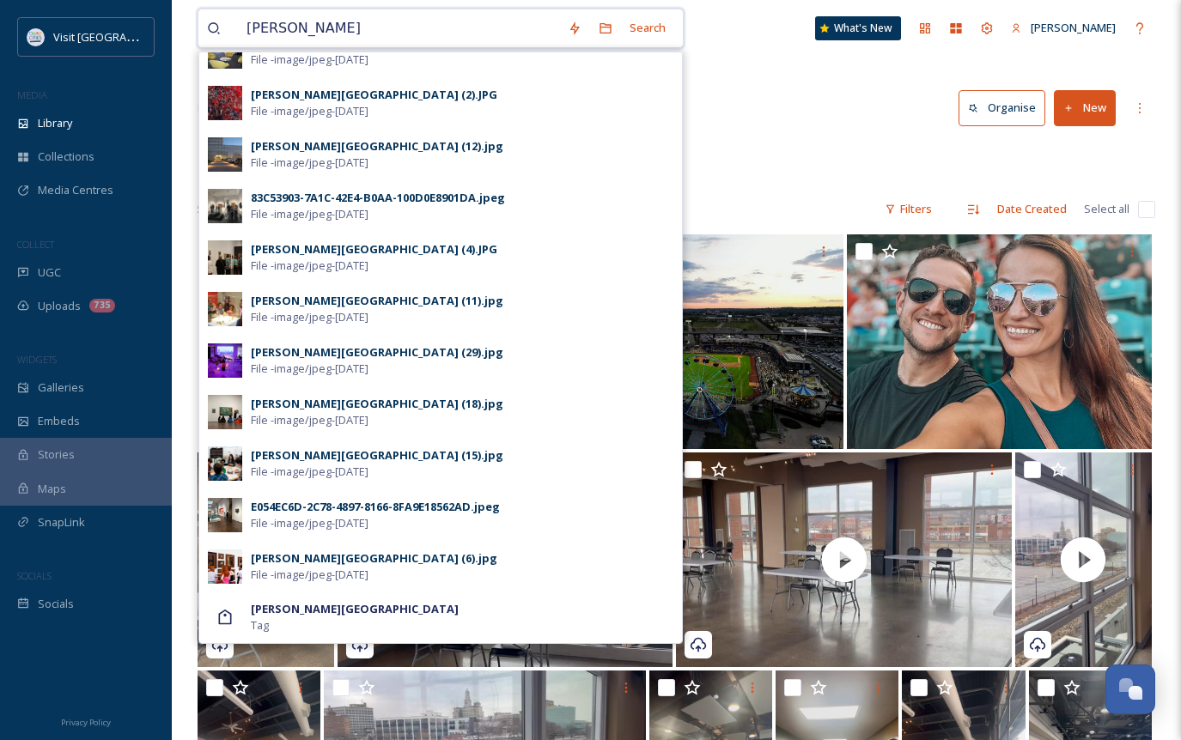
drag, startPoint x: 297, startPoint y: 34, endPoint x: 193, endPoint y: 20, distance: 104.8
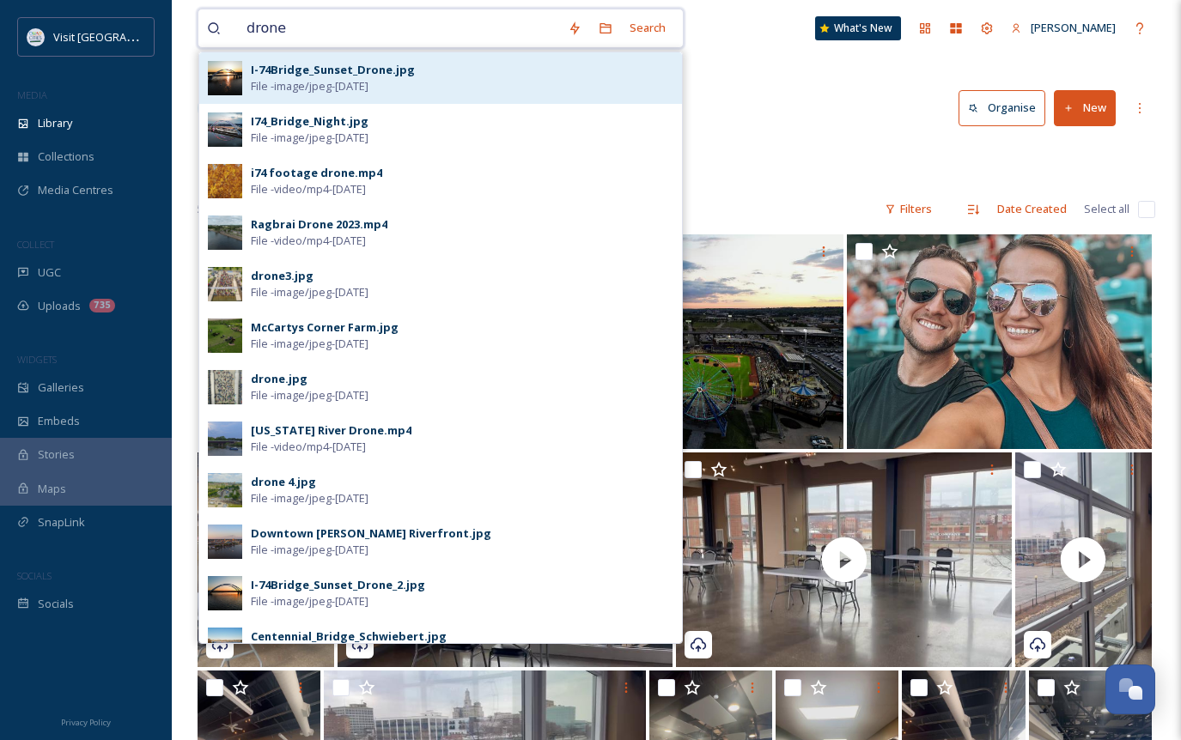
type input "drone"
click at [415, 67] on div "I-74Bridge_Sunset_Drone.jpg File - image/jpeg - [DATE]" at bounding box center [462, 78] width 423 height 33
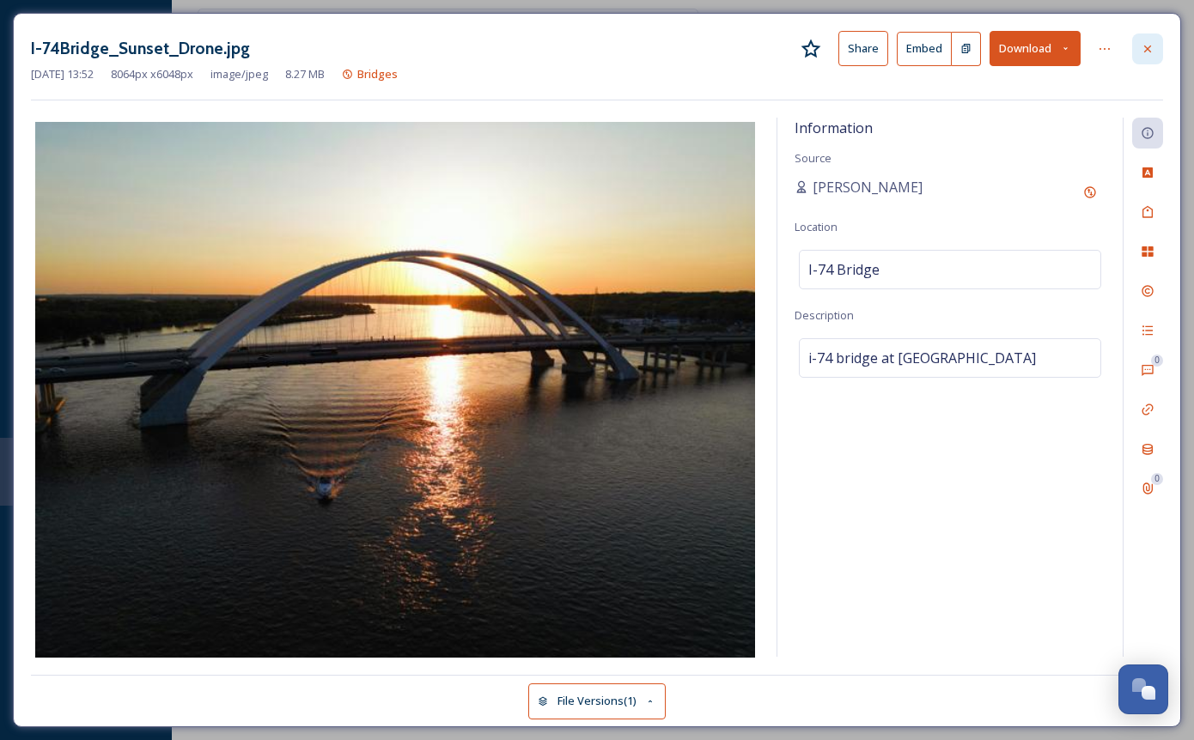
click at [1142, 40] on div at bounding box center [1147, 49] width 31 height 31
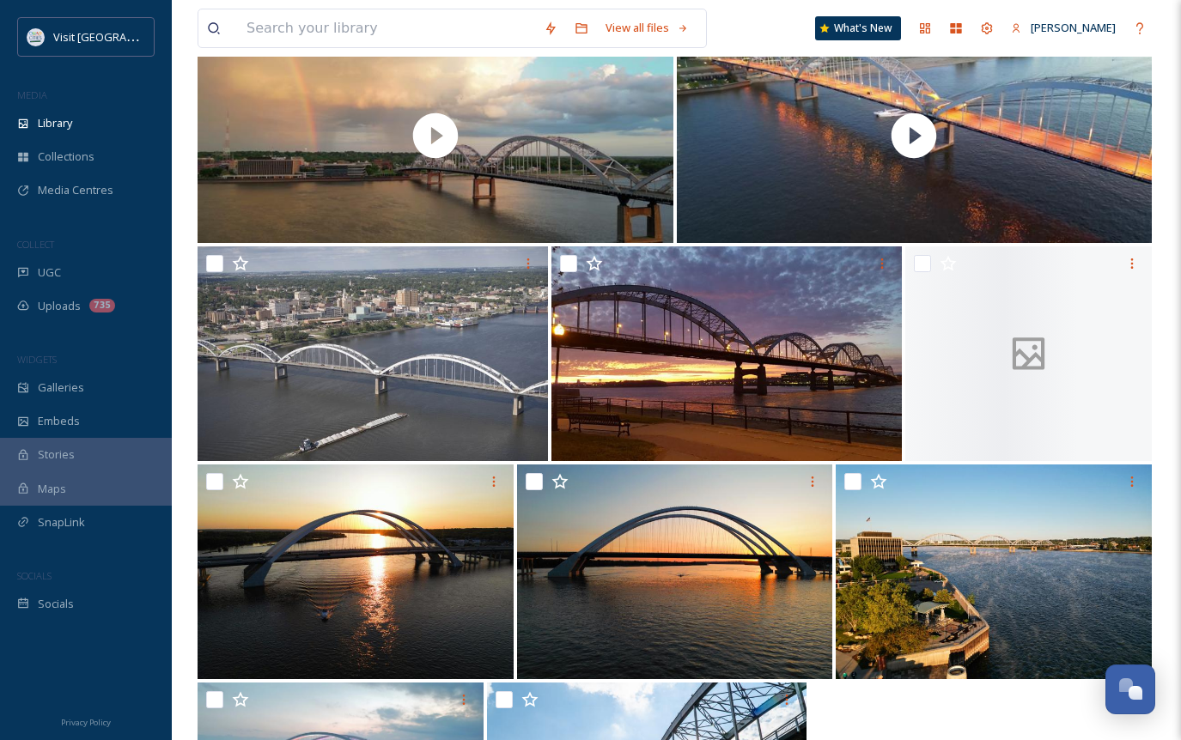
scroll to position [138, 0]
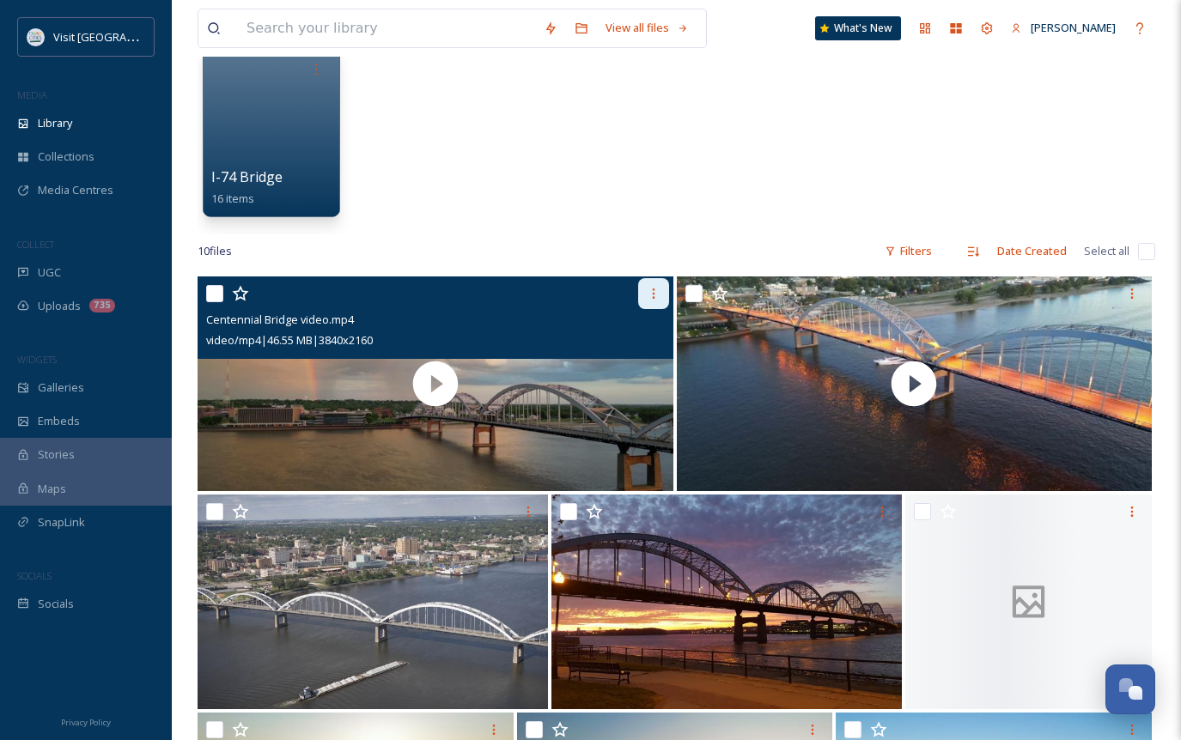
click at [657, 292] on icon at bounding box center [654, 294] width 14 height 14
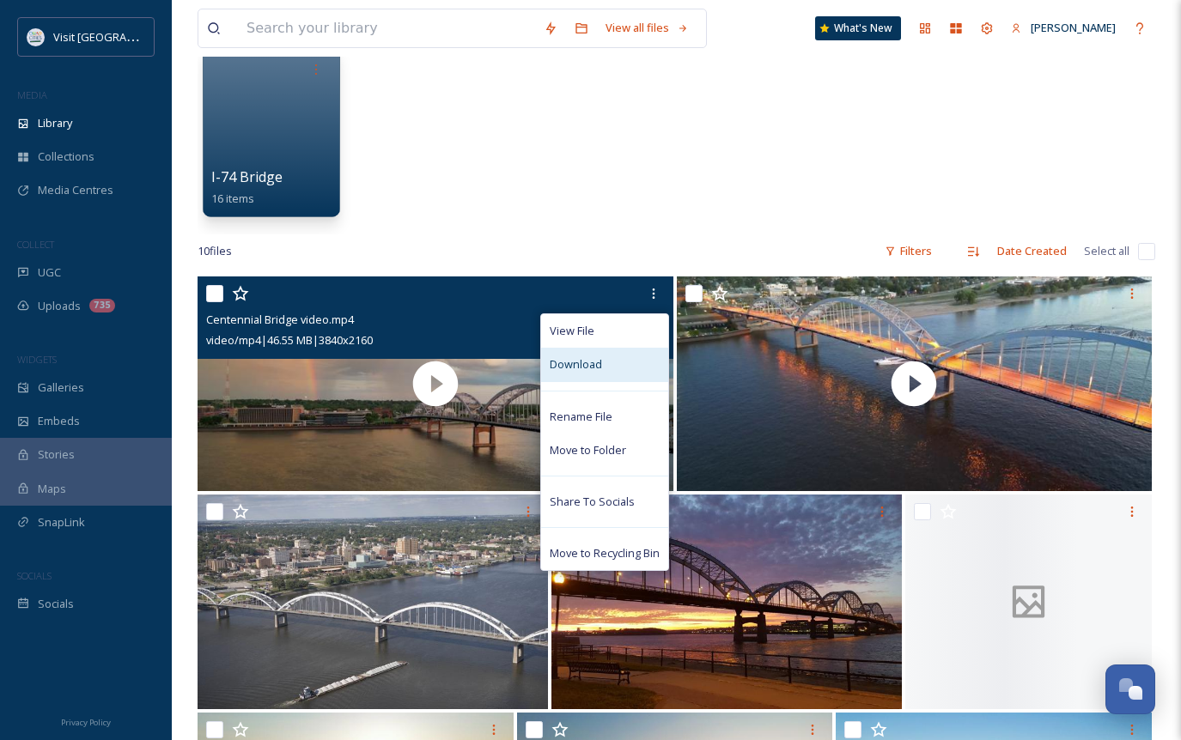
click at [589, 377] on div "Download" at bounding box center [604, 365] width 127 height 34
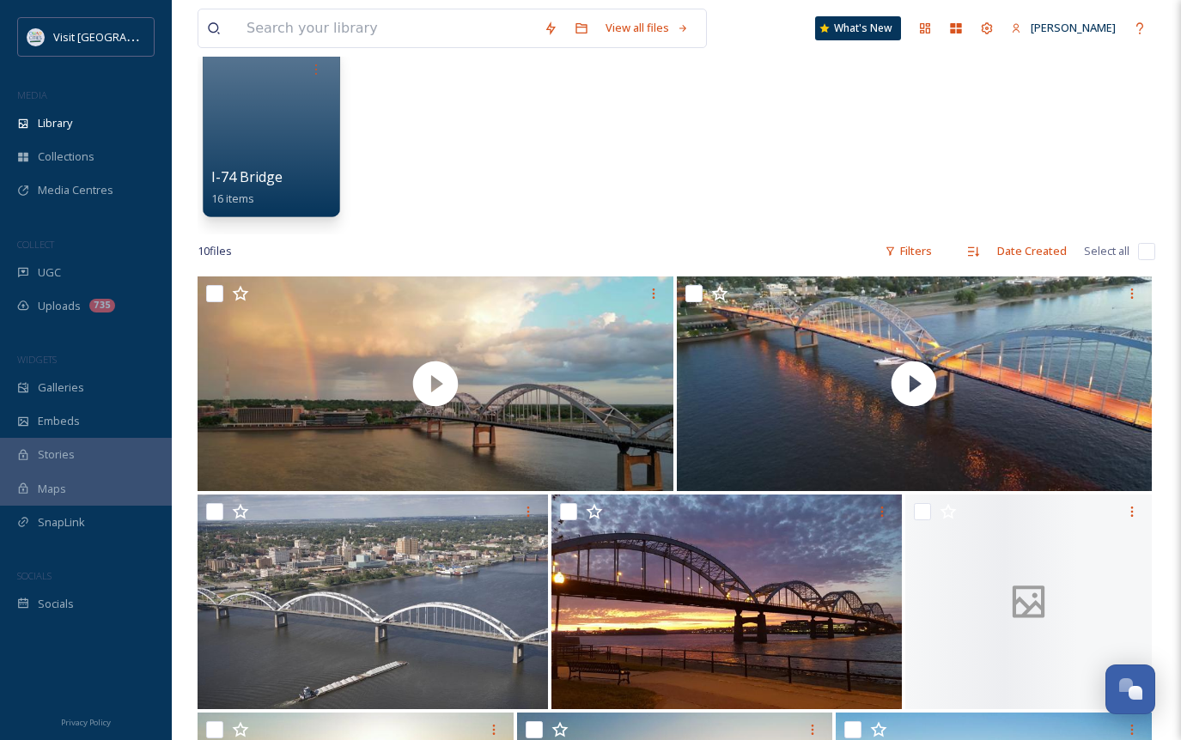
drag, startPoint x: 620, startPoint y: 114, endPoint x: 608, endPoint y: 110, distance: 12.8
click at [620, 114] on div "I-74 Bridge 16 items" at bounding box center [677, 136] width 958 height 198
click at [335, 21] on input at bounding box center [386, 28] width 297 height 38
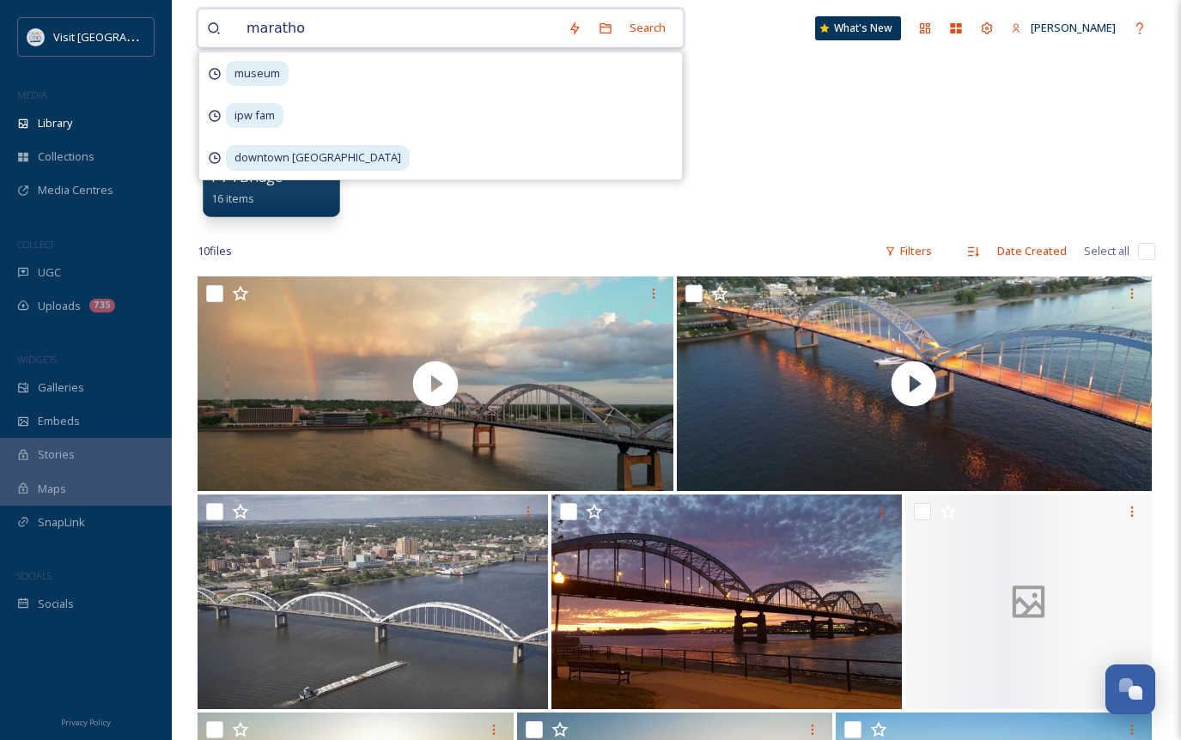
type input "marathon"
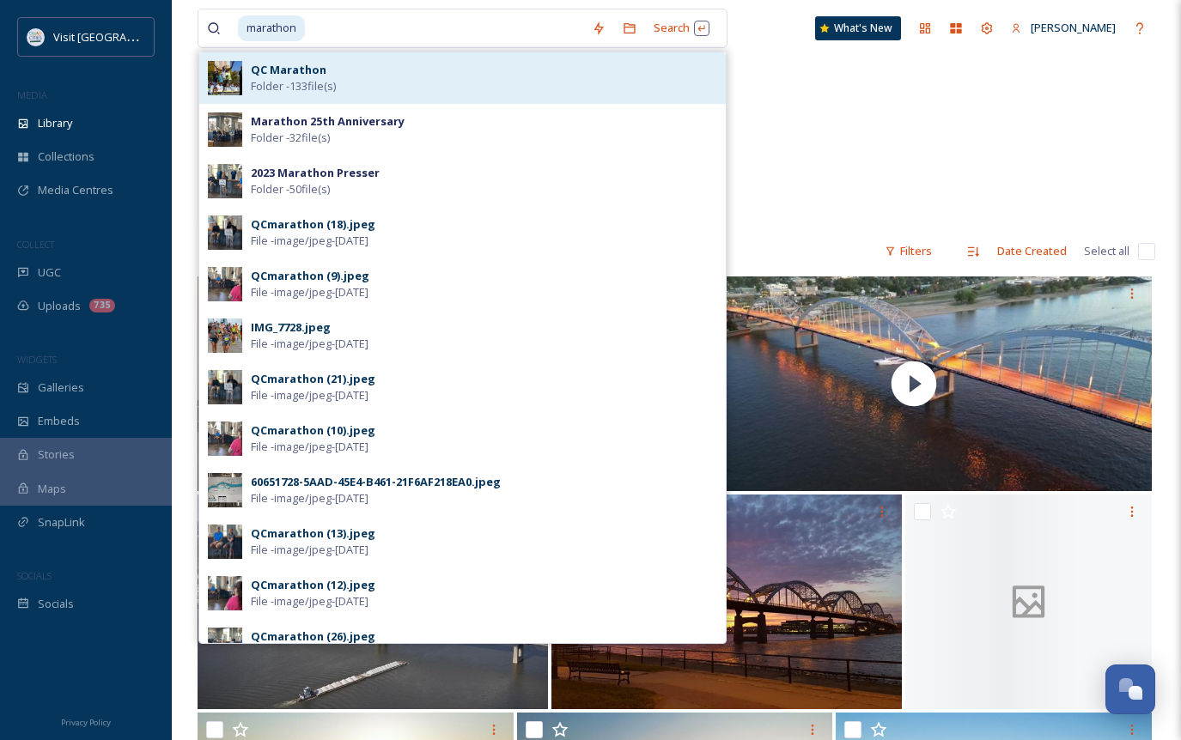
click at [353, 85] on div "QC Marathon Folder - 133 file(s)" at bounding box center [484, 78] width 466 height 33
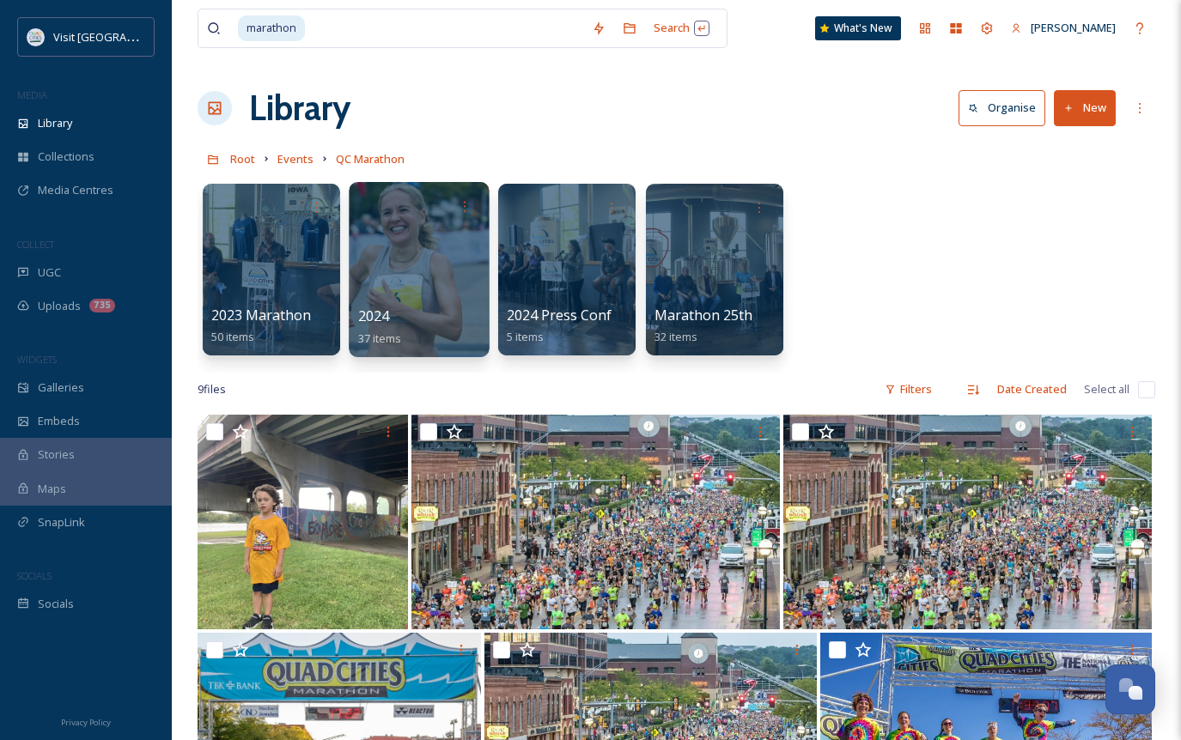
click at [417, 270] on div at bounding box center [419, 269] width 140 height 175
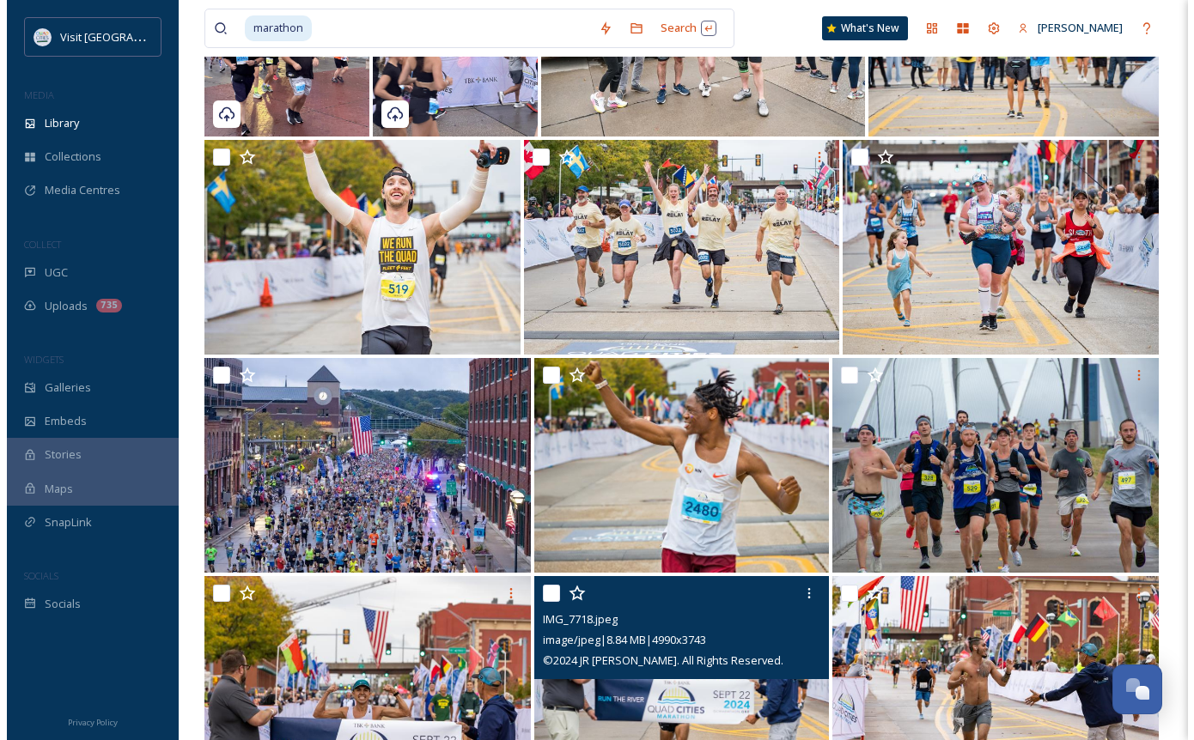
scroll to position [719, 0]
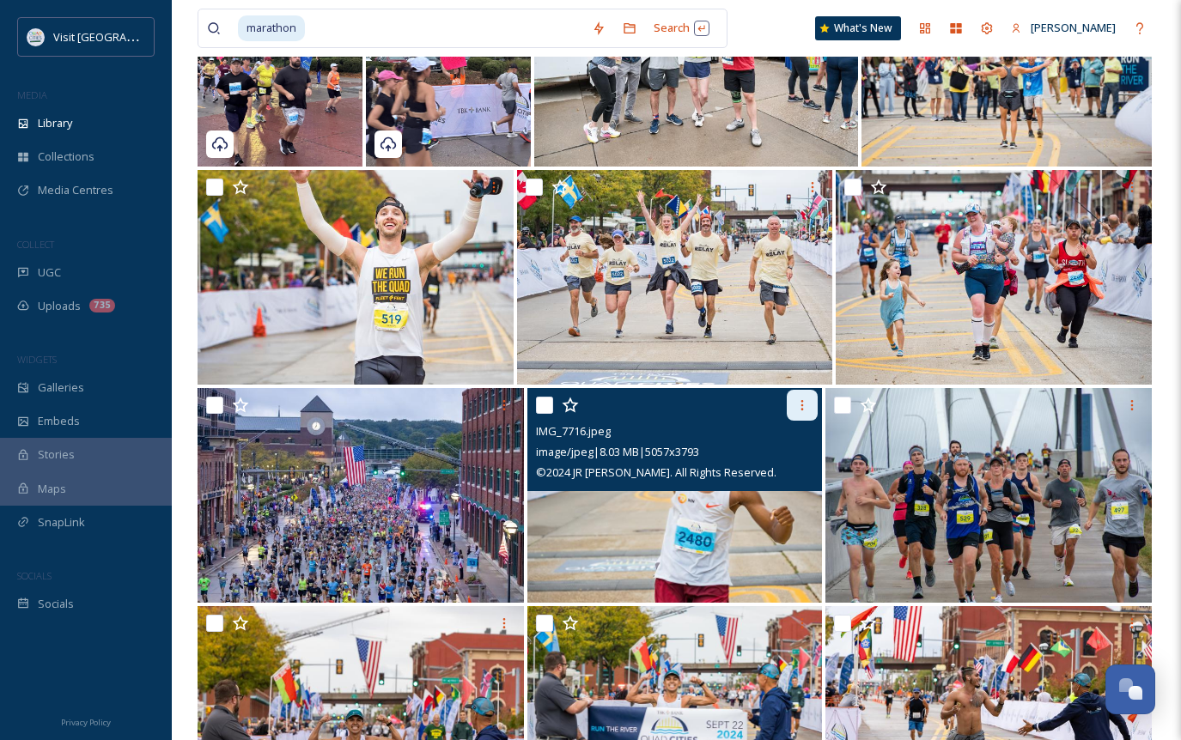
click at [805, 399] on icon at bounding box center [802, 406] width 14 height 14
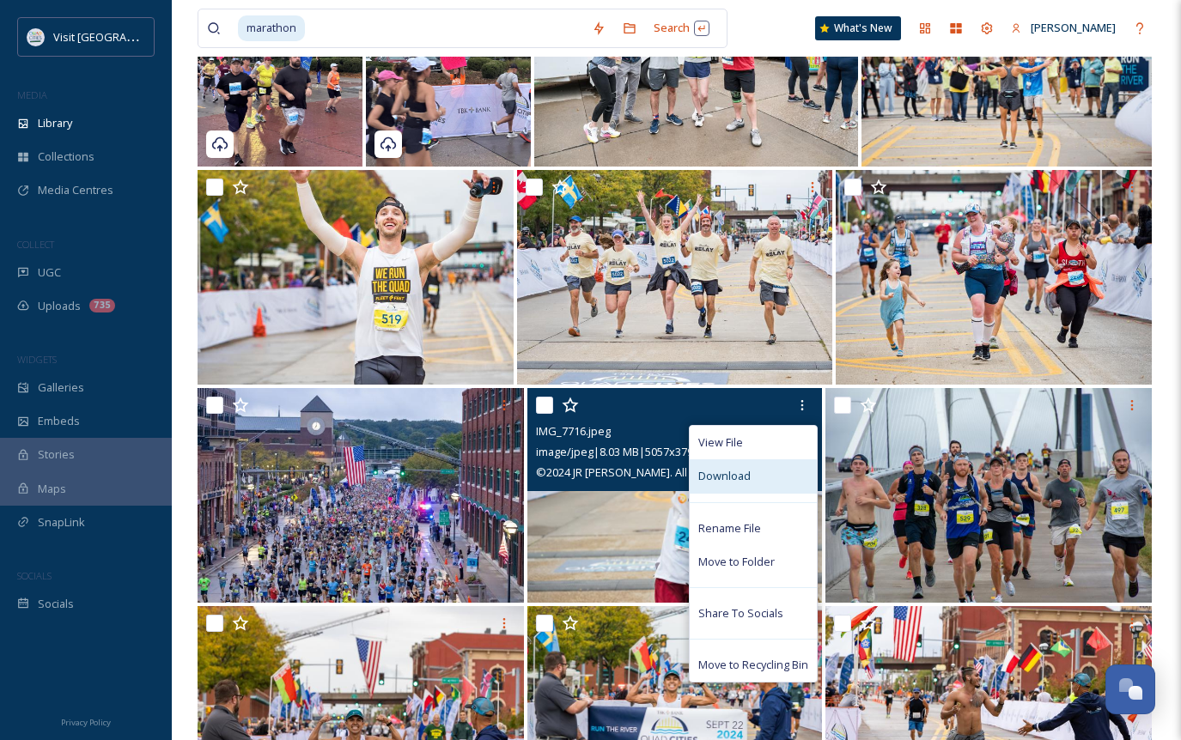
click at [725, 472] on span "Download" at bounding box center [724, 476] width 52 height 16
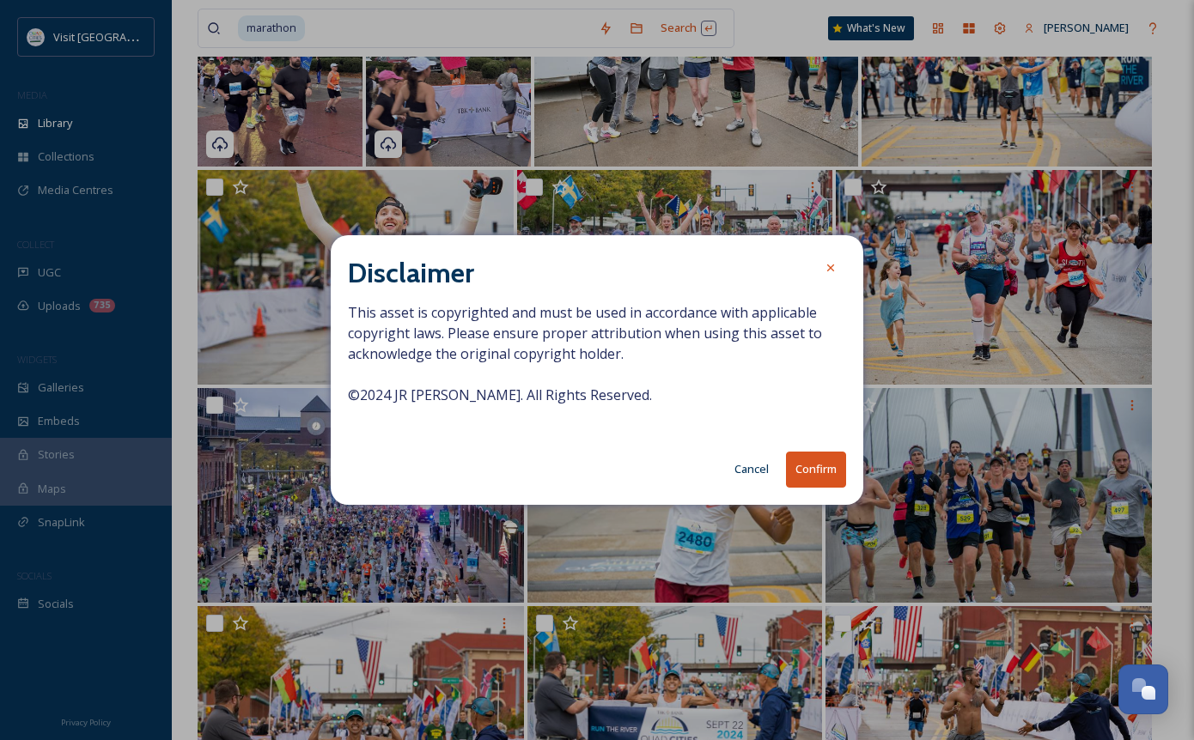
click at [801, 466] on button "Confirm" at bounding box center [816, 469] width 60 height 35
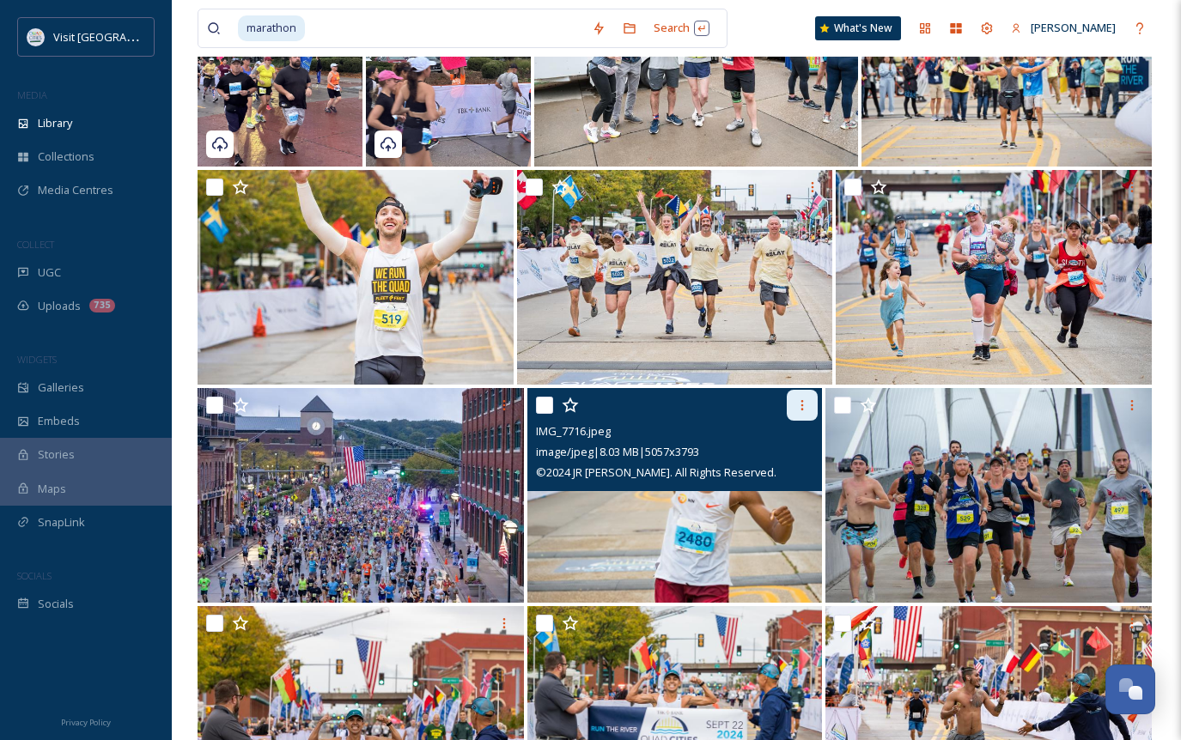
click at [802, 410] on icon at bounding box center [802, 405] width 3 height 10
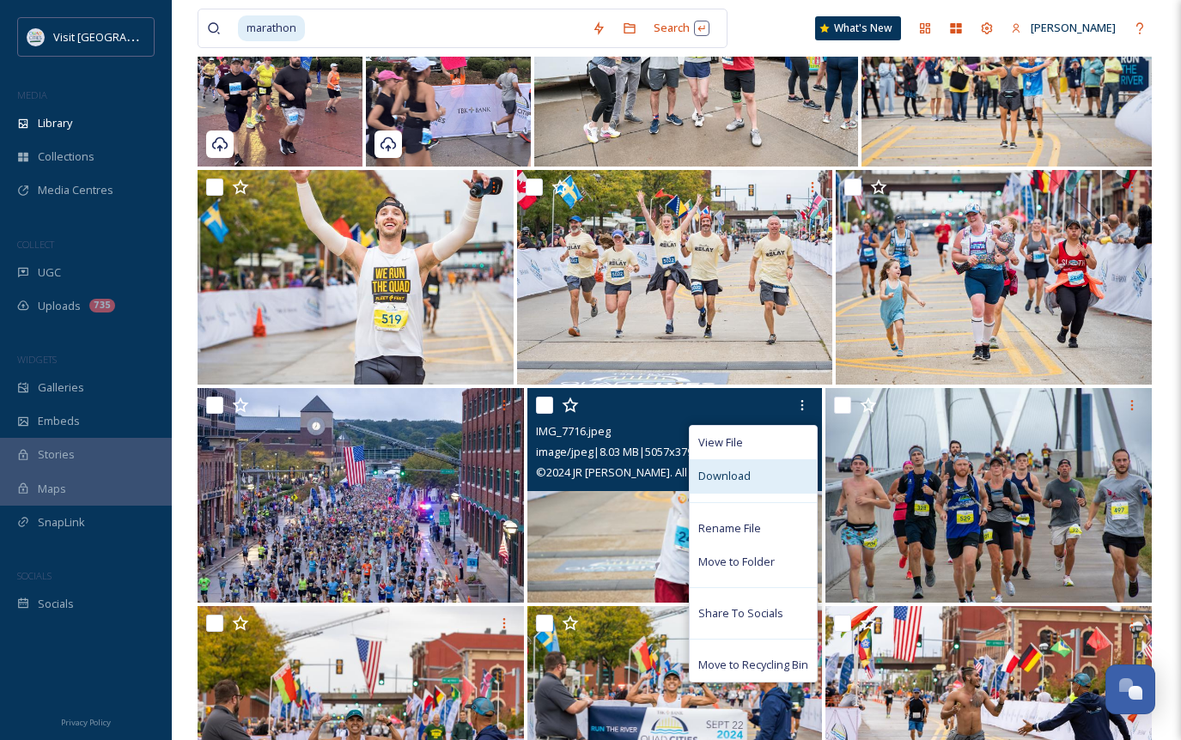
click at [761, 472] on div "Download" at bounding box center [753, 477] width 127 height 34
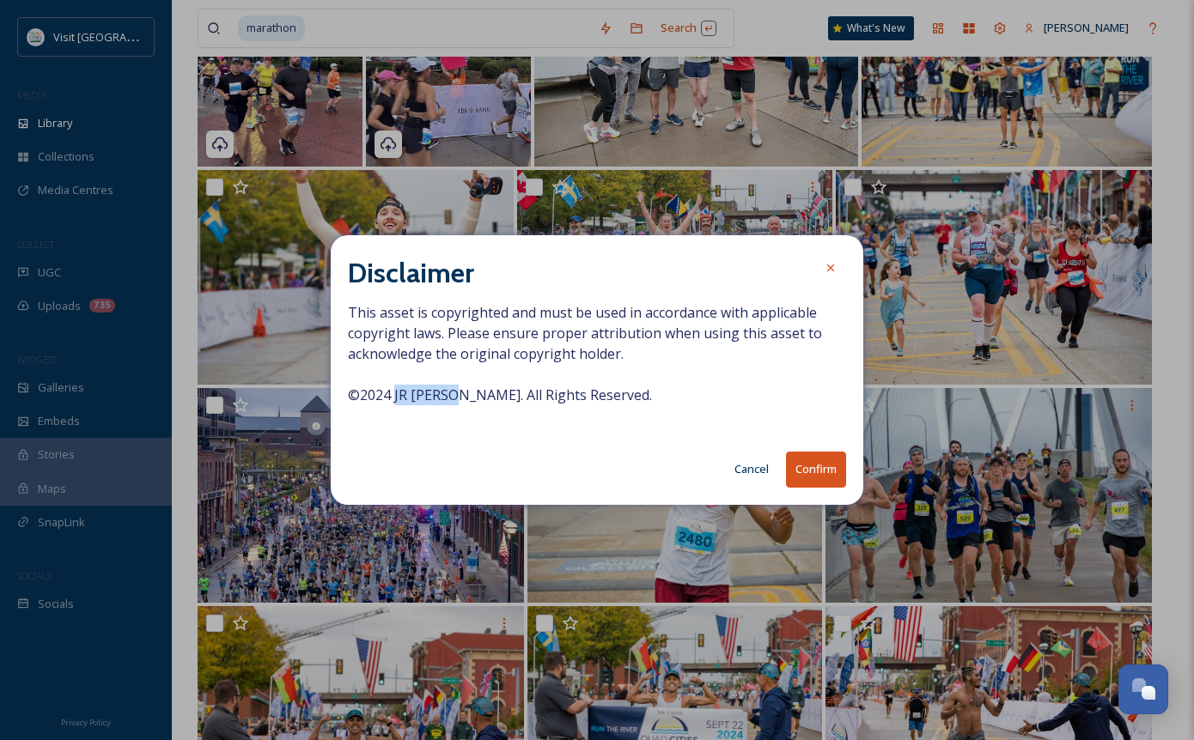
drag, startPoint x: 393, startPoint y: 397, endPoint x: 456, endPoint y: 391, distance: 63.0
click at [456, 391] on span "This asset is copyrighted and must be used in accordance with applicable copyri…" at bounding box center [597, 364] width 498 height 124
drag, startPoint x: 456, startPoint y: 391, endPoint x: 445, endPoint y: 396, distance: 12.3
click at [445, 396] on span "This asset is copyrighted and must be used in accordance with applicable copyri…" at bounding box center [597, 364] width 498 height 124
drag, startPoint x: 395, startPoint y: 398, endPoint x: 453, endPoint y: 393, distance: 57.7
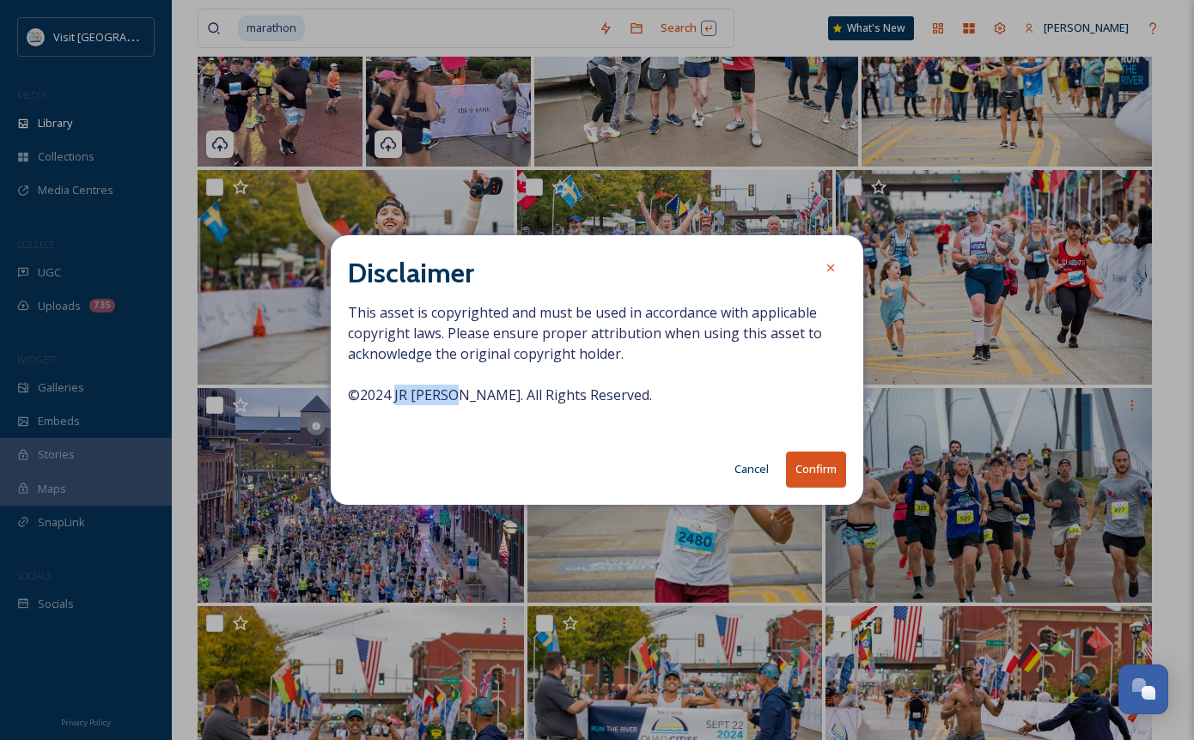
click at [453, 393] on span "This asset is copyrighted and must be used in accordance with applicable copyri…" at bounding box center [597, 364] width 498 height 124
copy span "[PERSON_NAME]"
